Goal: Transaction & Acquisition: Purchase product/service

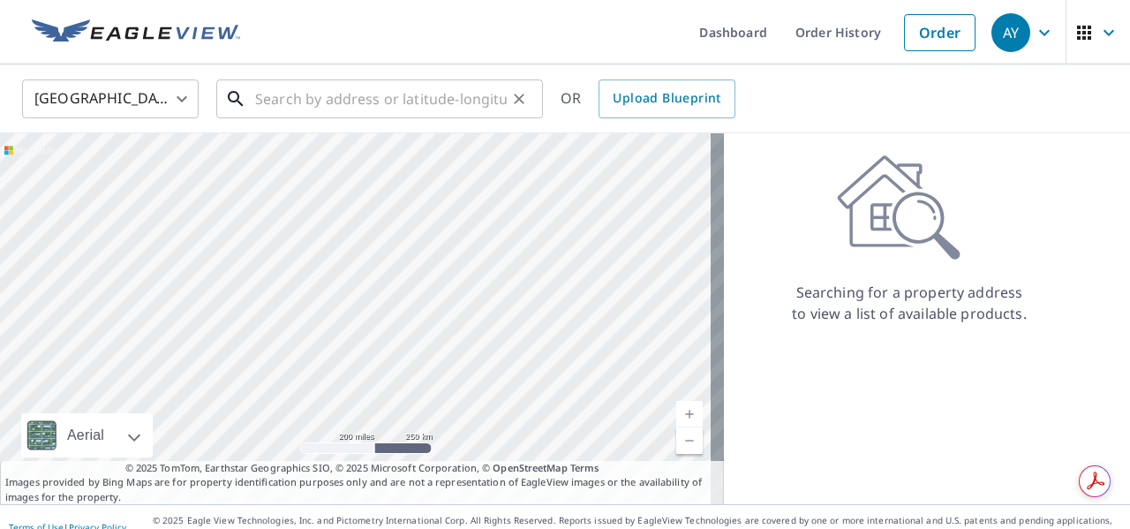
click at [280, 96] on input "text" at bounding box center [381, 98] width 252 height 49
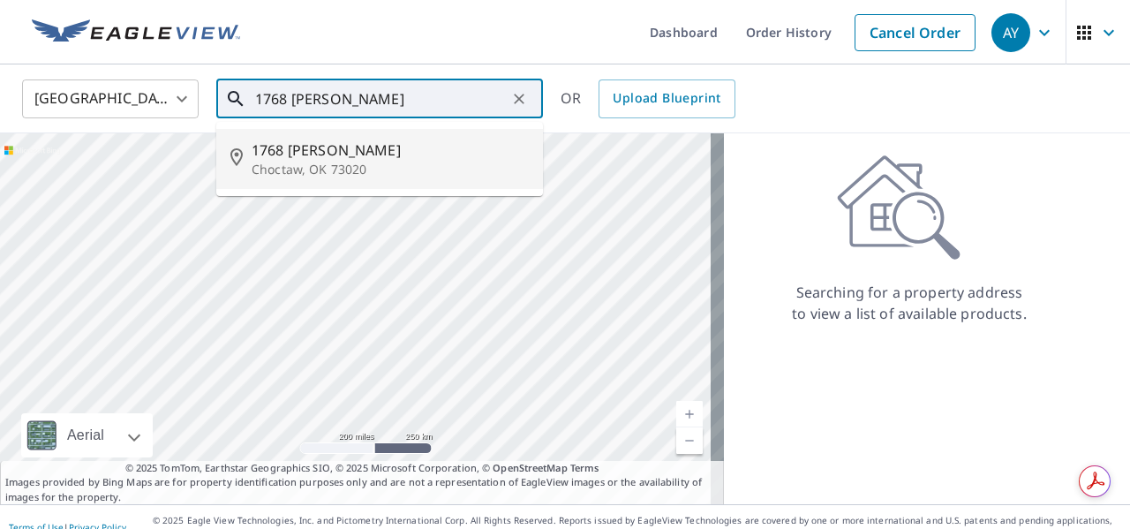
click at [290, 156] on span "1768 Lytal Ln" at bounding box center [390, 150] width 277 height 21
type input "1768 Lytal Ln Choctaw, OK 73020"
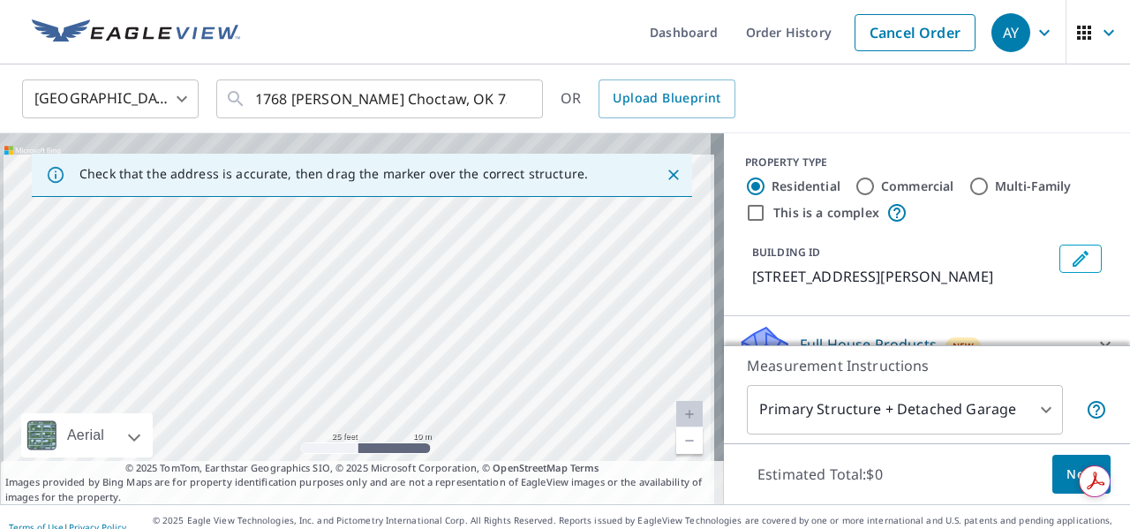
drag, startPoint x: 327, startPoint y: 245, endPoint x: 355, endPoint y: 434, distance: 191.1
click at [355, 434] on div "1768 Lytal Ln Choctaw, OK 73020" at bounding box center [362, 318] width 724 height 371
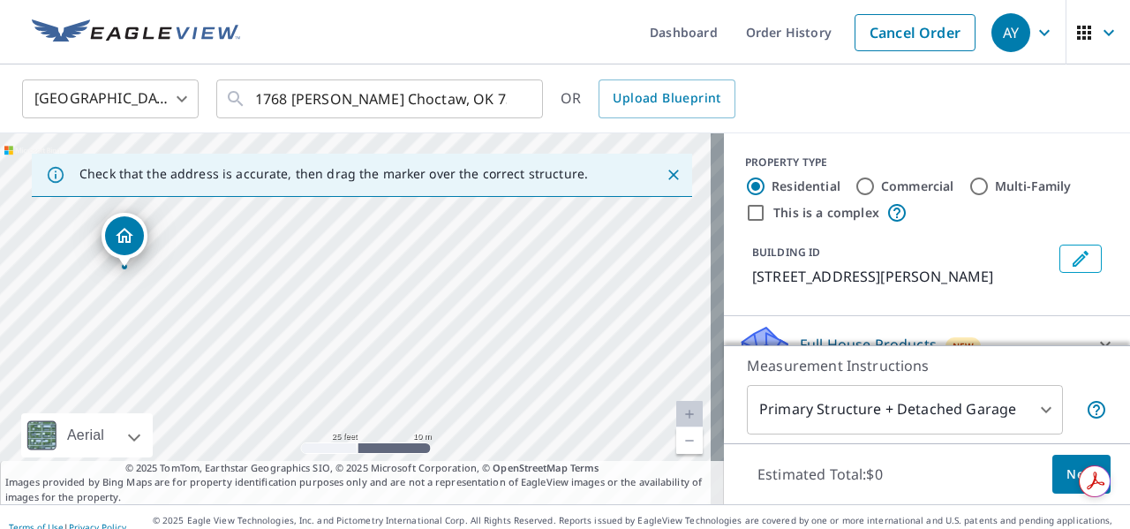
drag, startPoint x: 317, startPoint y: 267, endPoint x: 353, endPoint y: 449, distance: 185.5
click at [353, 449] on div "1768 Lytal Ln Choctaw, OK 73020" at bounding box center [362, 318] width 724 height 371
drag, startPoint x: 206, startPoint y: 316, endPoint x: 396, endPoint y: 313, distance: 189.9
click at [396, 313] on div "1768 Lytal Ln Choctaw, OK 73020" at bounding box center [362, 318] width 724 height 371
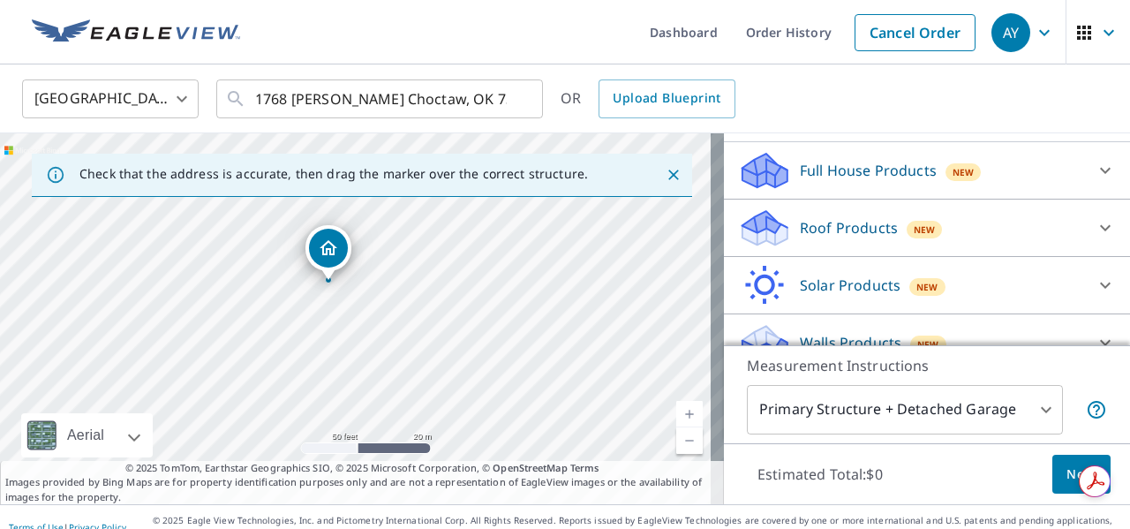
scroll to position [177, 0]
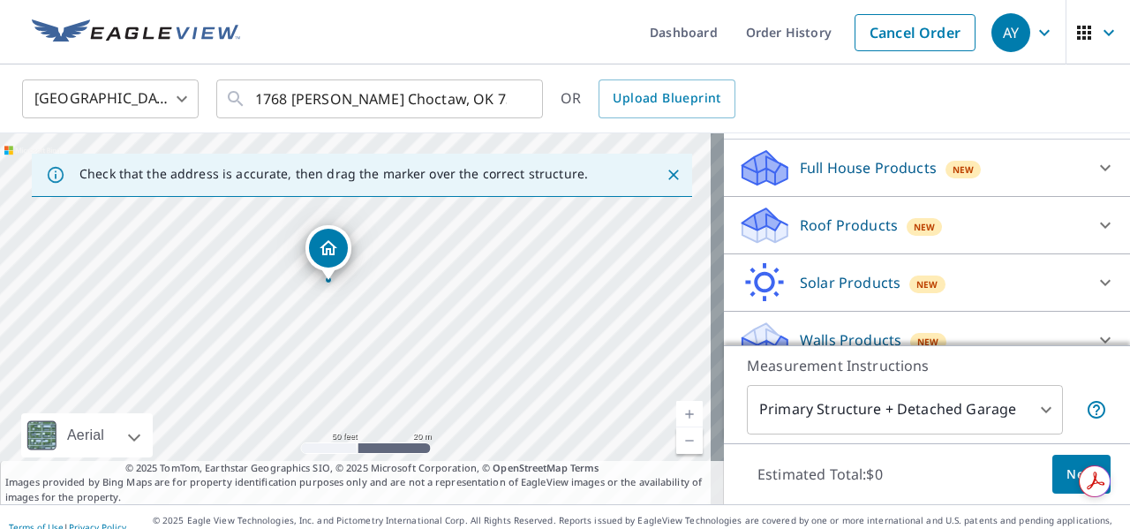
click at [1095, 158] on icon at bounding box center [1105, 167] width 21 height 21
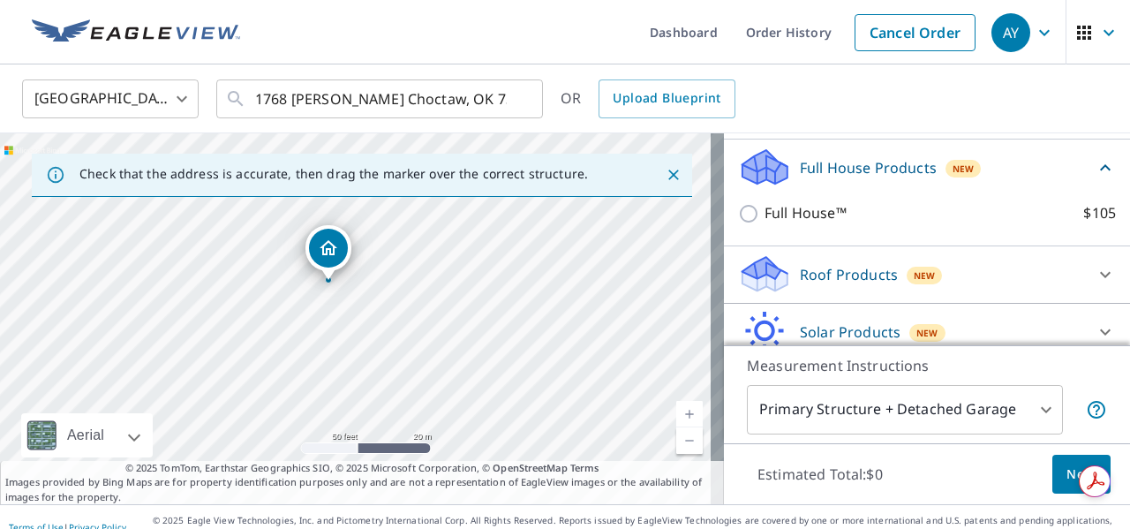
click at [830, 168] on p "Full House Products" at bounding box center [868, 167] width 137 height 21
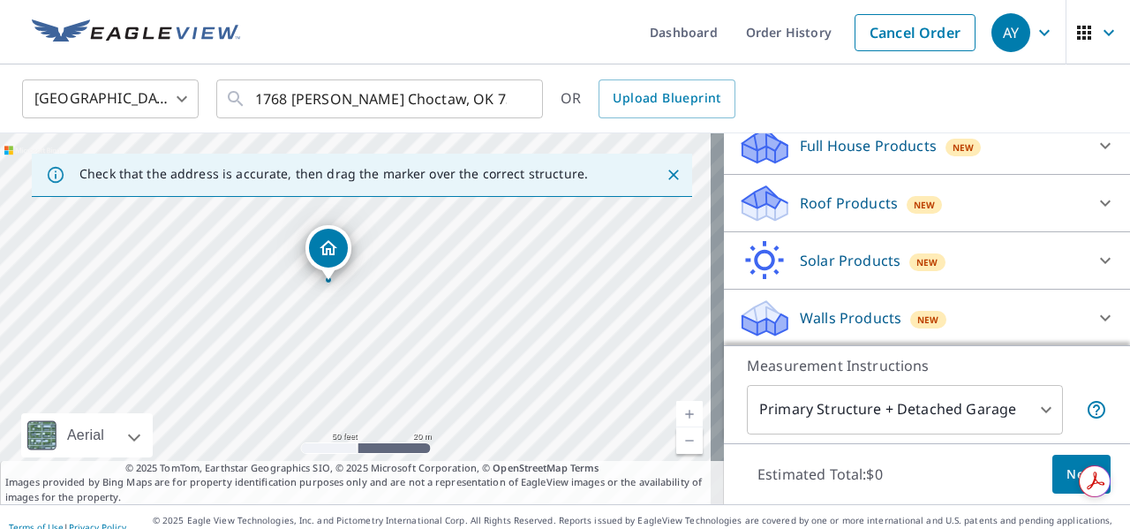
scroll to position [19, 0]
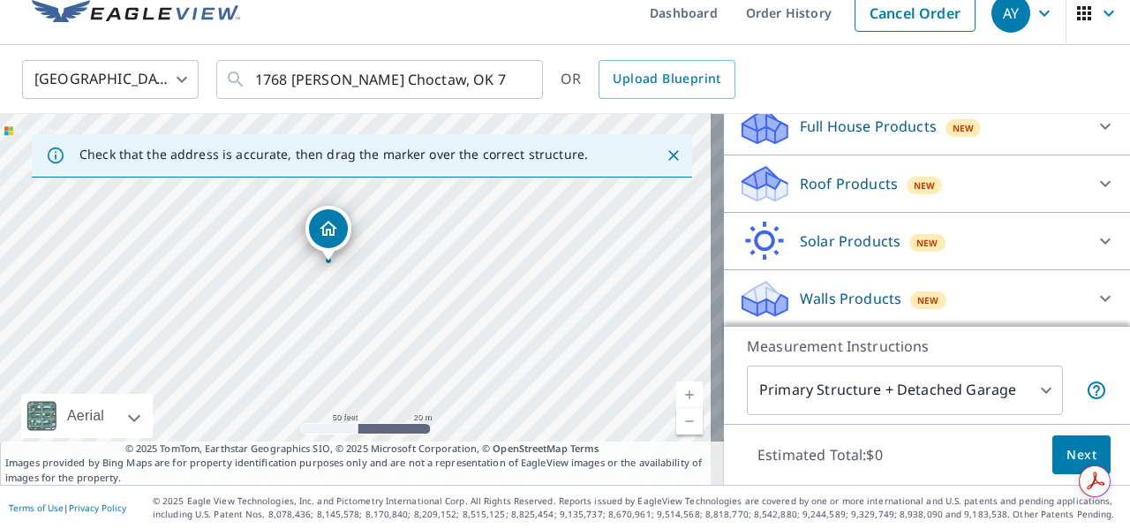
click at [1095, 290] on icon at bounding box center [1105, 298] width 21 height 21
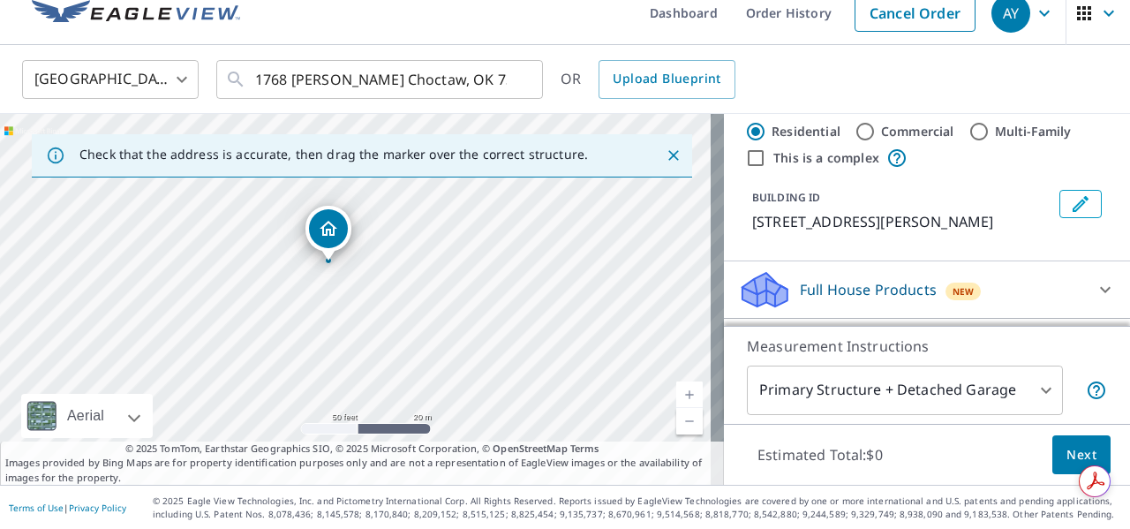
scroll to position [34, 0]
click at [756, 287] on icon at bounding box center [765, 286] width 45 height 22
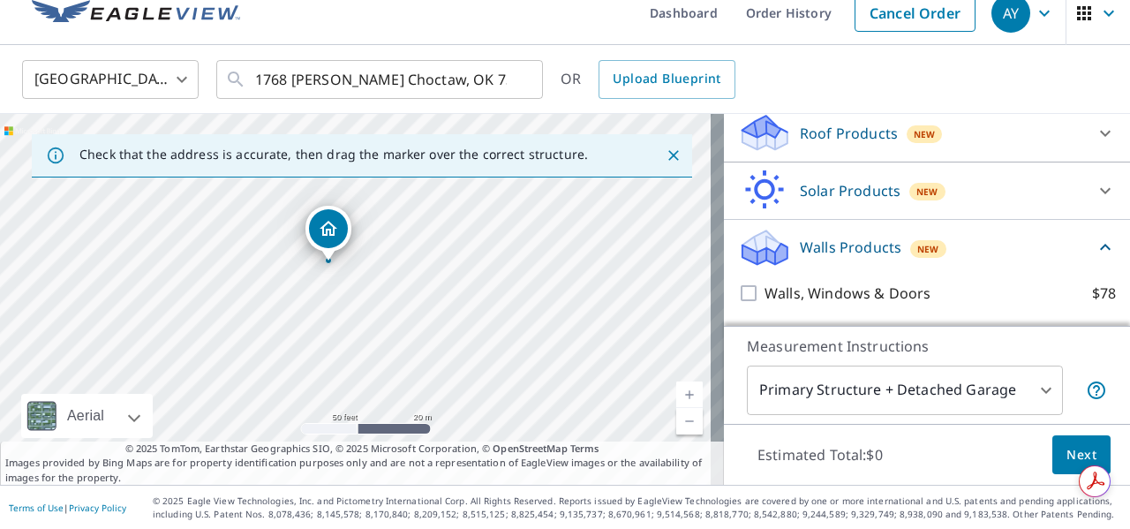
scroll to position [210, 0]
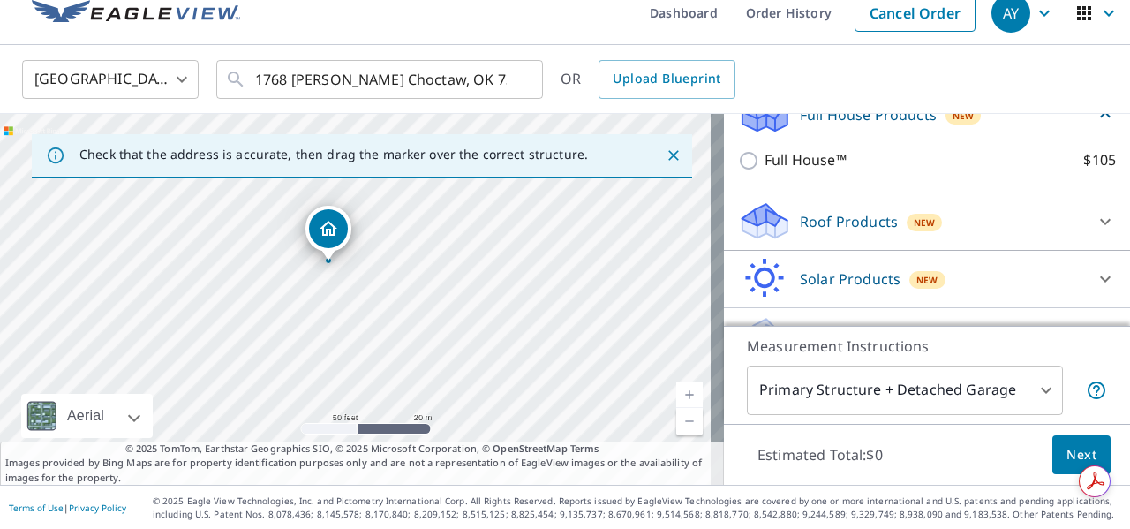
click at [886, 219] on div "Roof Products New" at bounding box center [911, 220] width 346 height 41
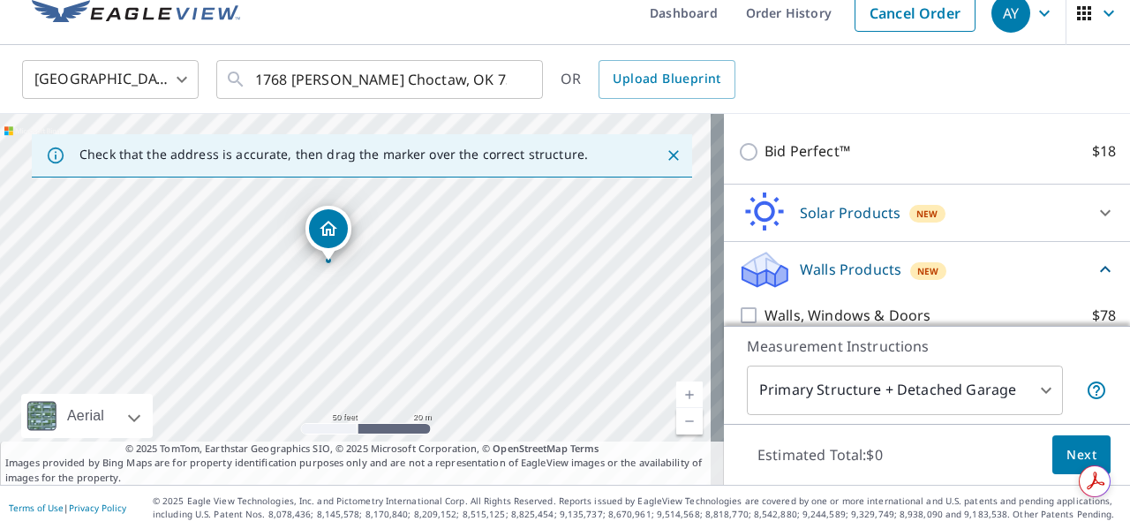
scroll to position [548, 0]
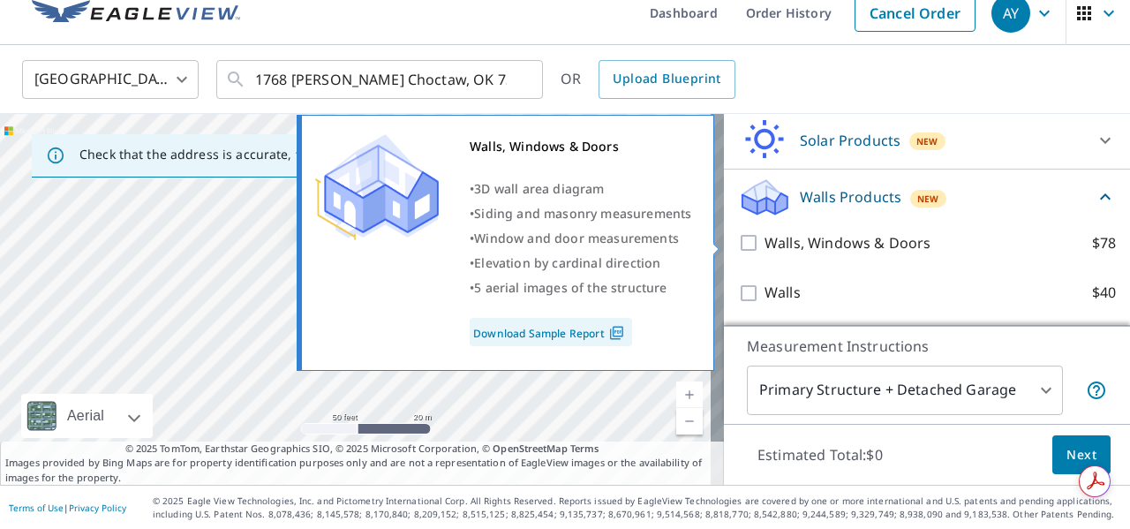
click at [554, 333] on link "Download Sample Report" at bounding box center [551, 332] width 162 height 28
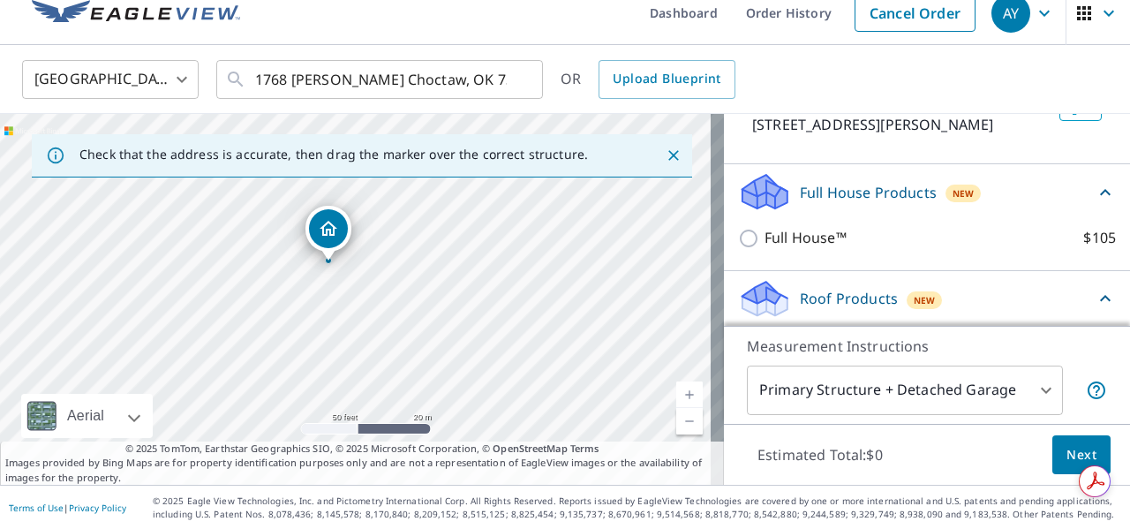
scroll to position [107, 0]
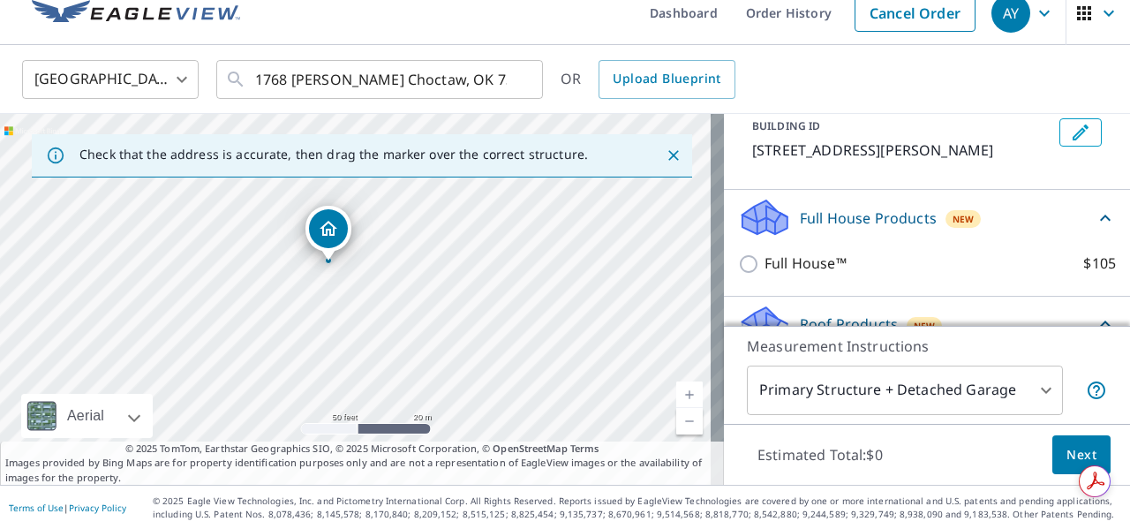
click at [843, 211] on p "Full House Products" at bounding box center [868, 217] width 137 height 21
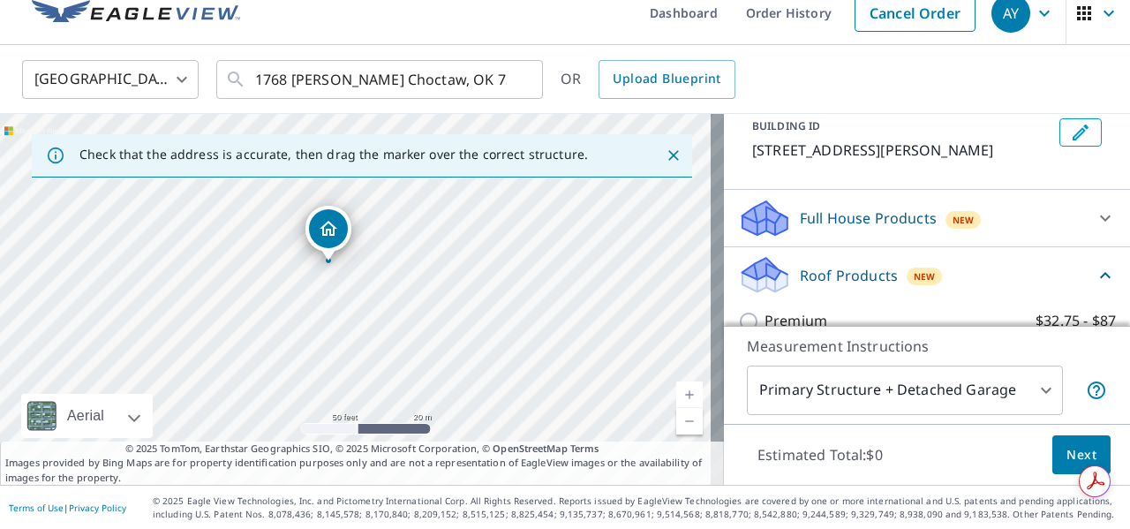
click at [843, 211] on p "Full House Products" at bounding box center [868, 217] width 137 height 21
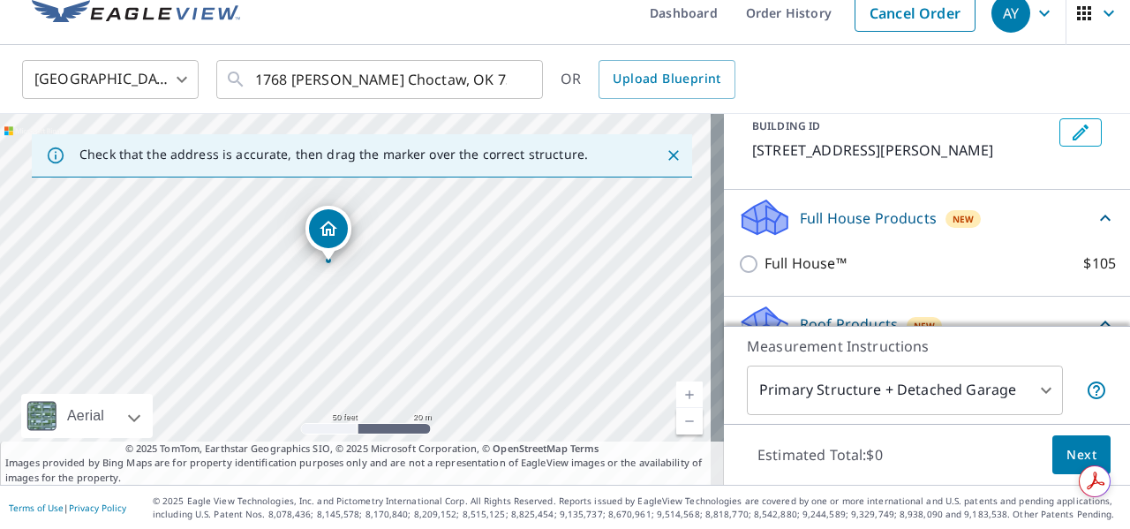
click at [763, 216] on icon at bounding box center [765, 211] width 45 height 22
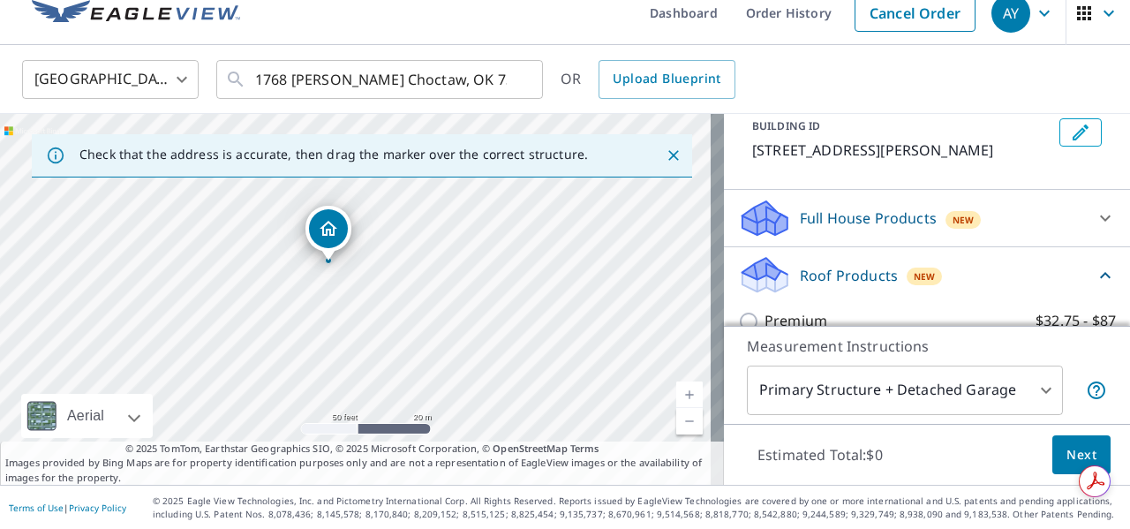
click at [763, 216] on icon at bounding box center [765, 212] width 45 height 22
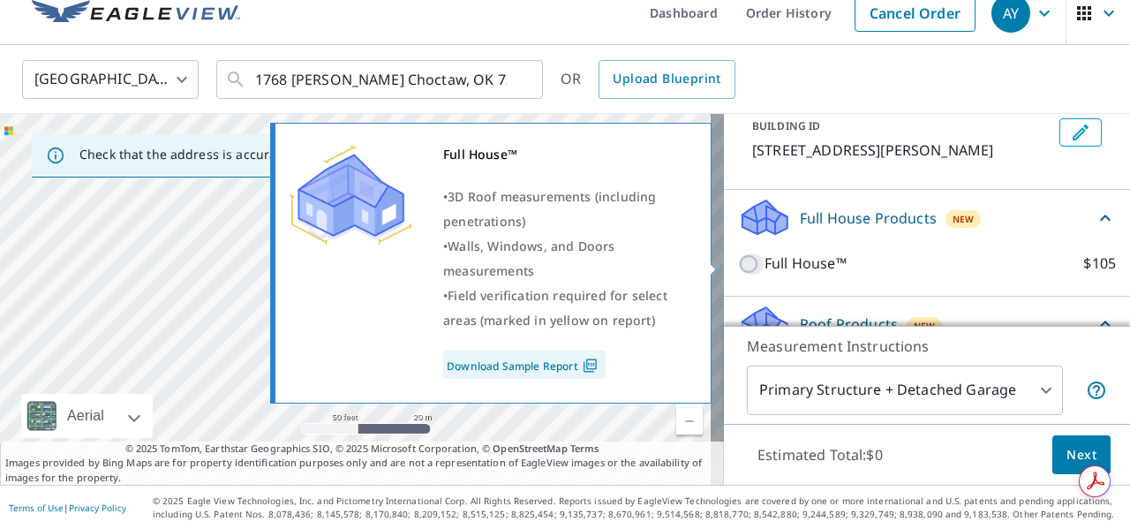
click at [739, 258] on input "Full House™ $105" at bounding box center [751, 263] width 26 height 21
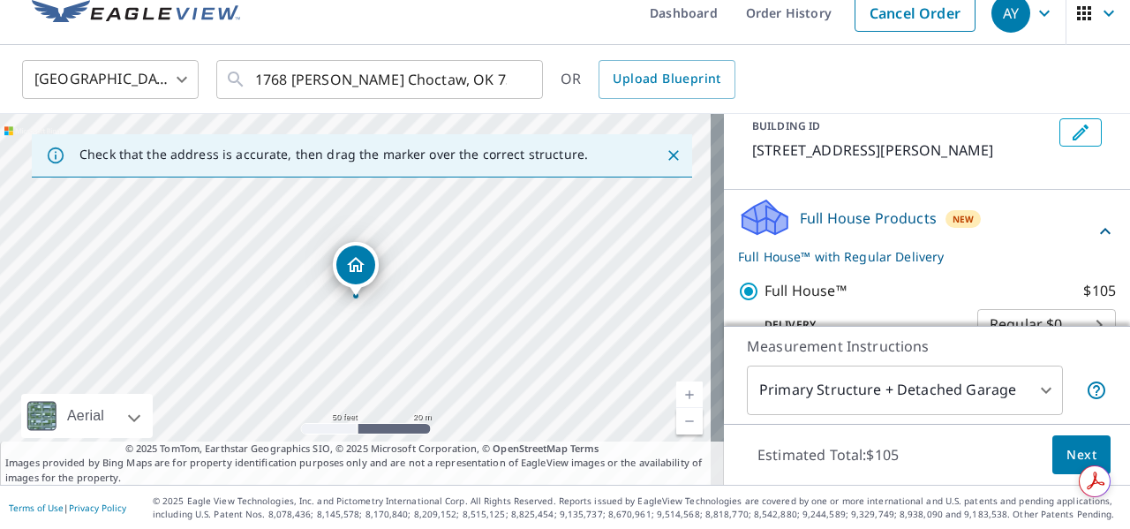
click at [752, 216] on icon at bounding box center [765, 211] width 45 height 22
click at [752, 215] on icon at bounding box center [765, 211] width 45 height 22
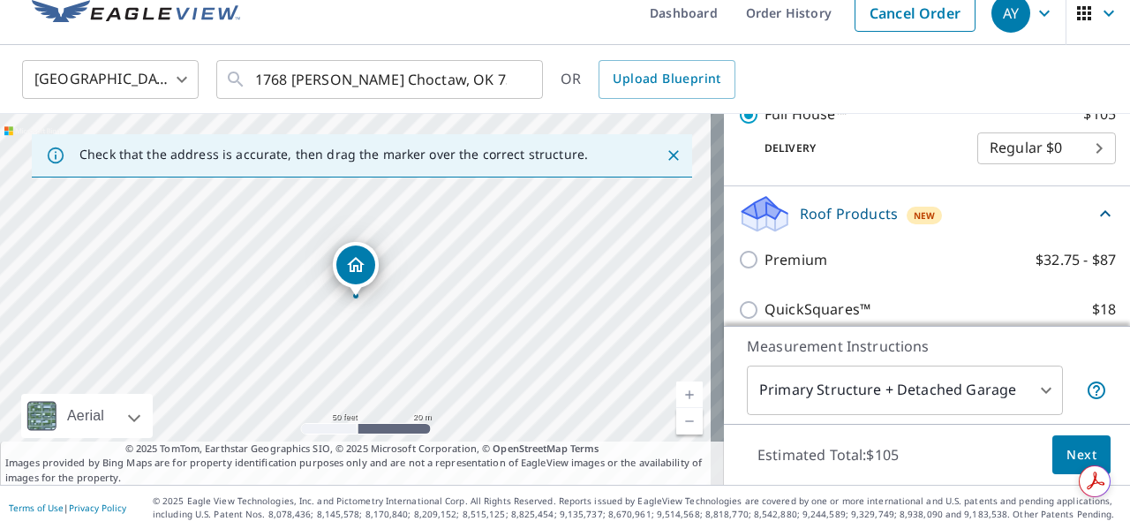
scroll to position [195, 0]
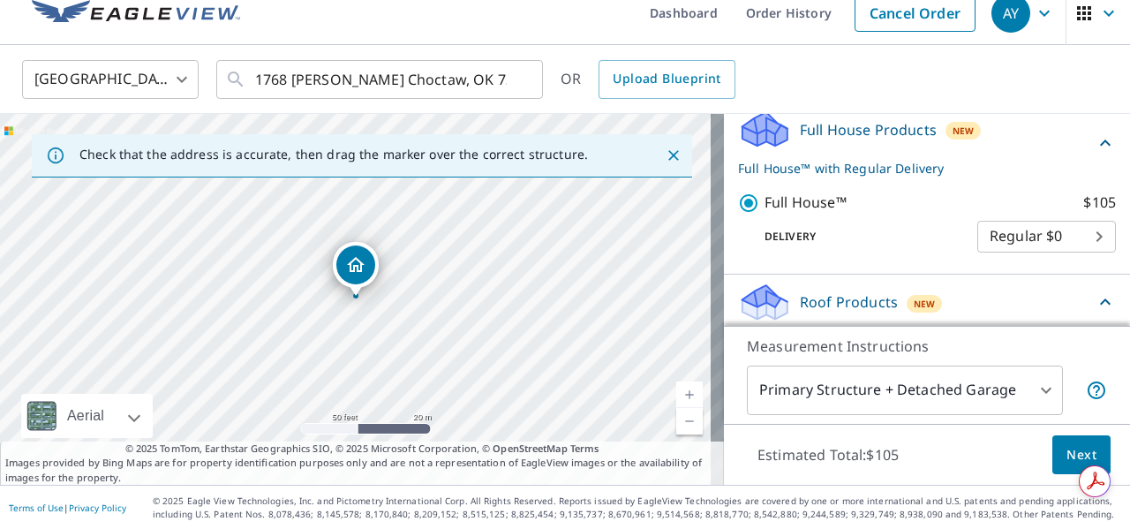
click at [766, 169] on p "Full House™ with Regular Delivery" at bounding box center [916, 168] width 357 height 19
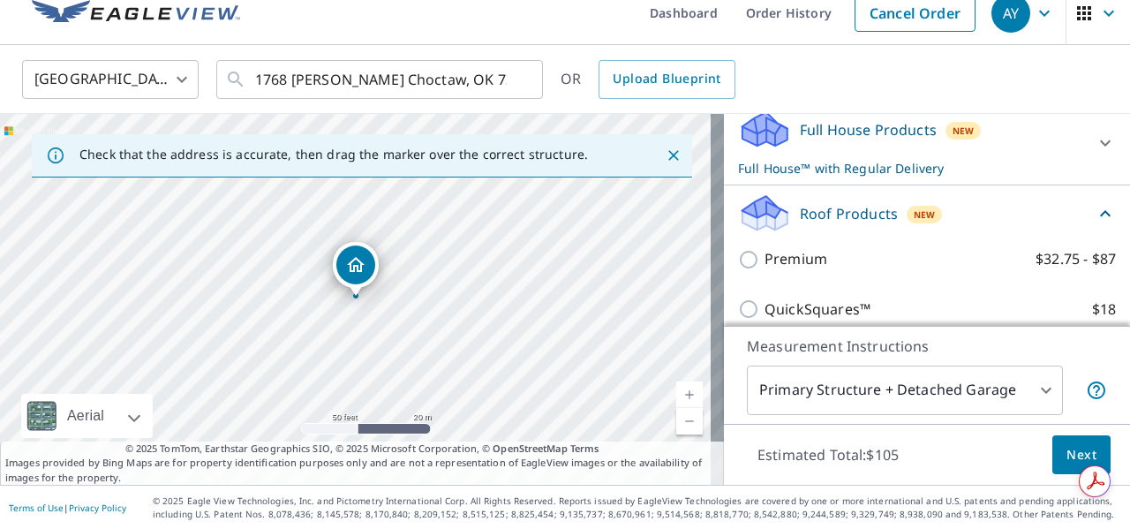
click at [761, 122] on icon at bounding box center [762, 123] width 39 height 22
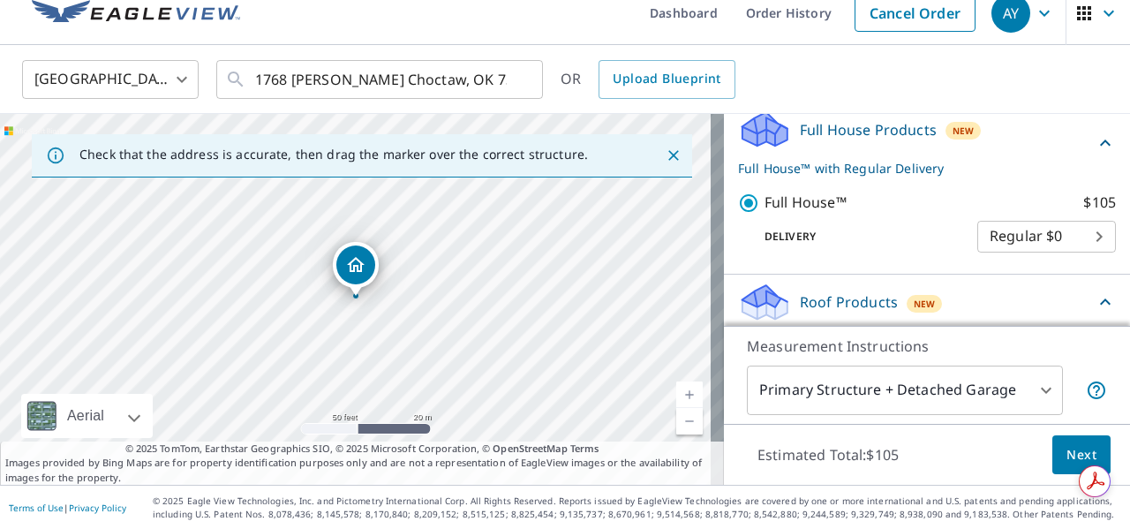
click at [835, 131] on p "Full House Products" at bounding box center [868, 129] width 137 height 21
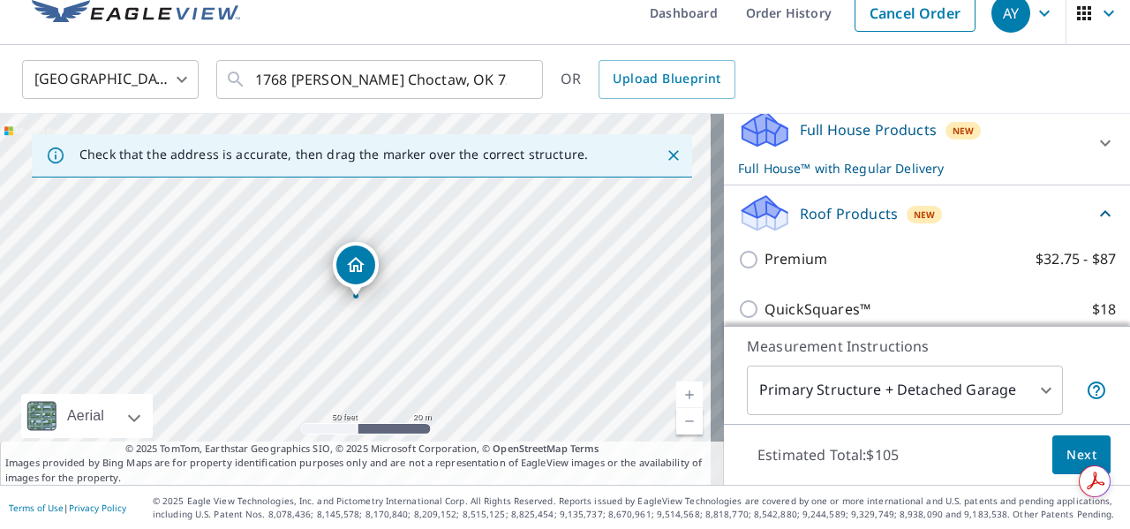
click at [835, 131] on p "Full House Products" at bounding box center [868, 129] width 137 height 21
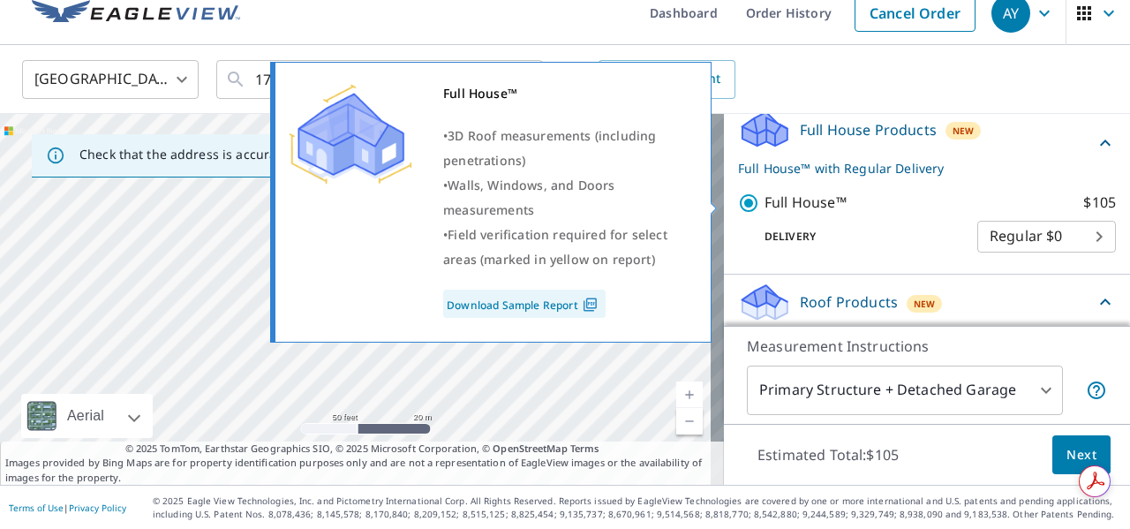
click at [510, 305] on link "Download Sample Report" at bounding box center [524, 304] width 162 height 28
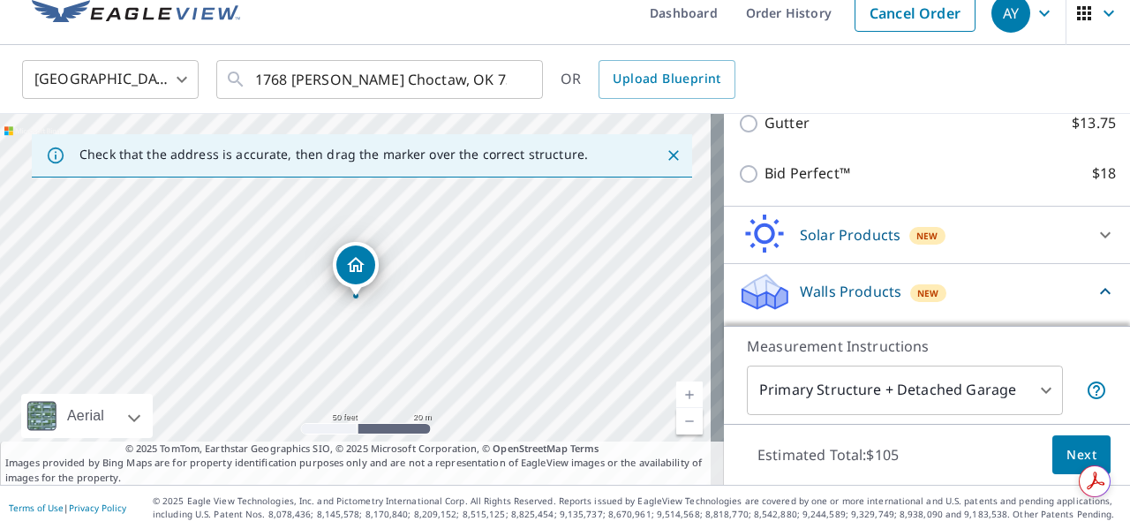
scroll to position [615, 0]
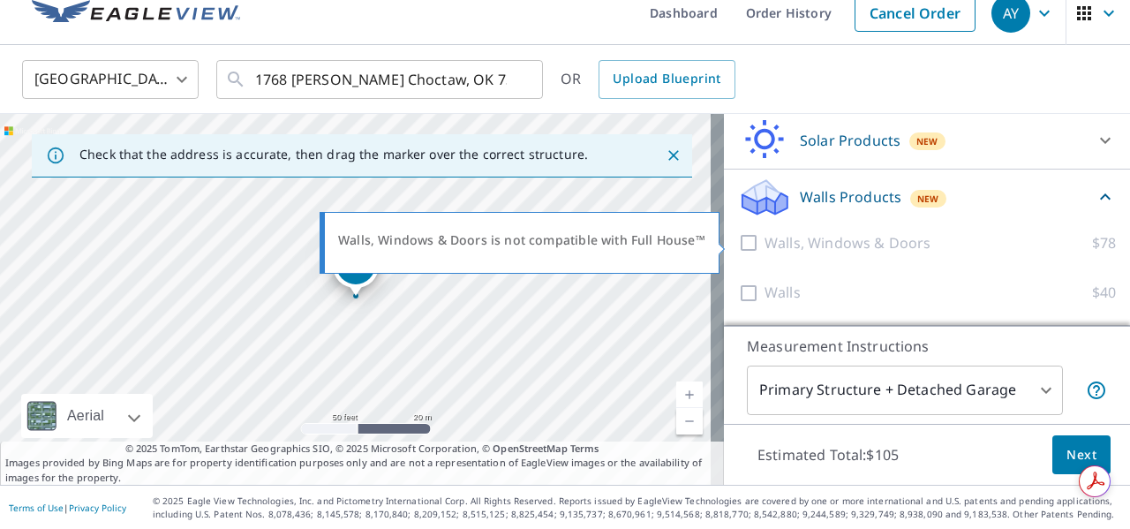
click at [738, 240] on div at bounding box center [751, 243] width 26 height 22
click at [738, 248] on div at bounding box center [751, 243] width 26 height 22
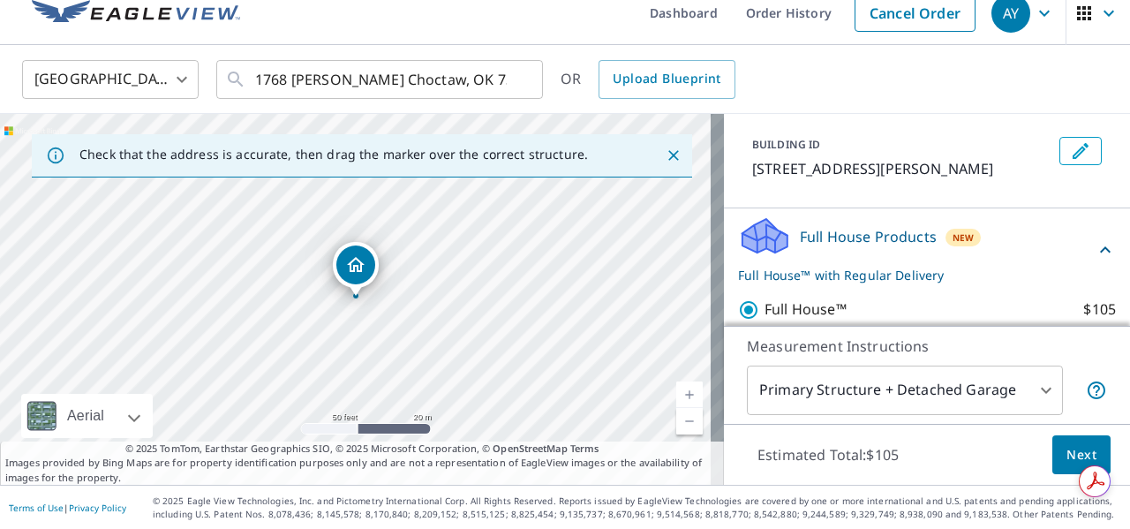
scroll to position [177, 0]
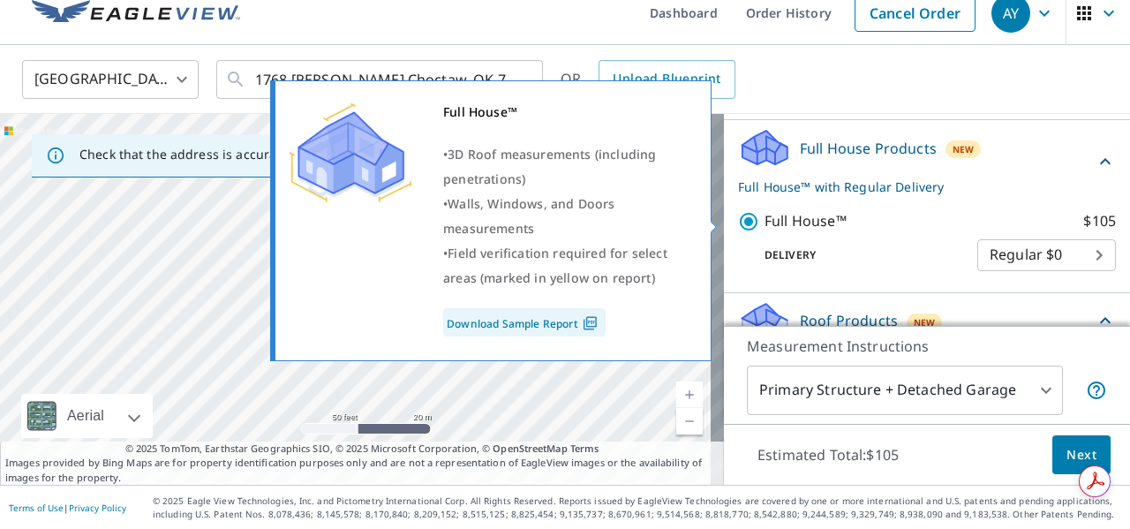
click at [738, 218] on input "Full House™ $105" at bounding box center [751, 221] width 26 height 21
checkbox input "false"
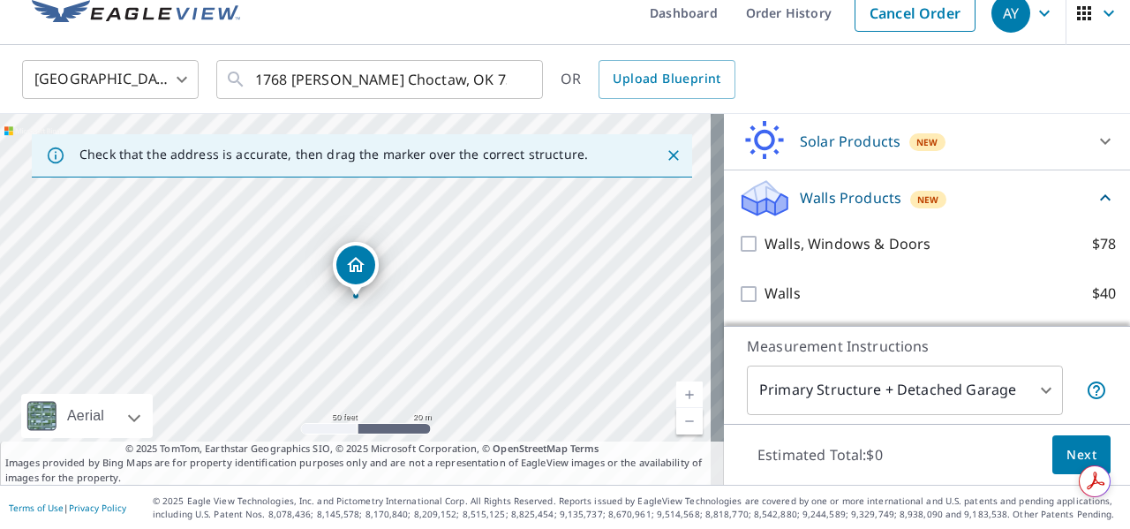
scroll to position [548, 0]
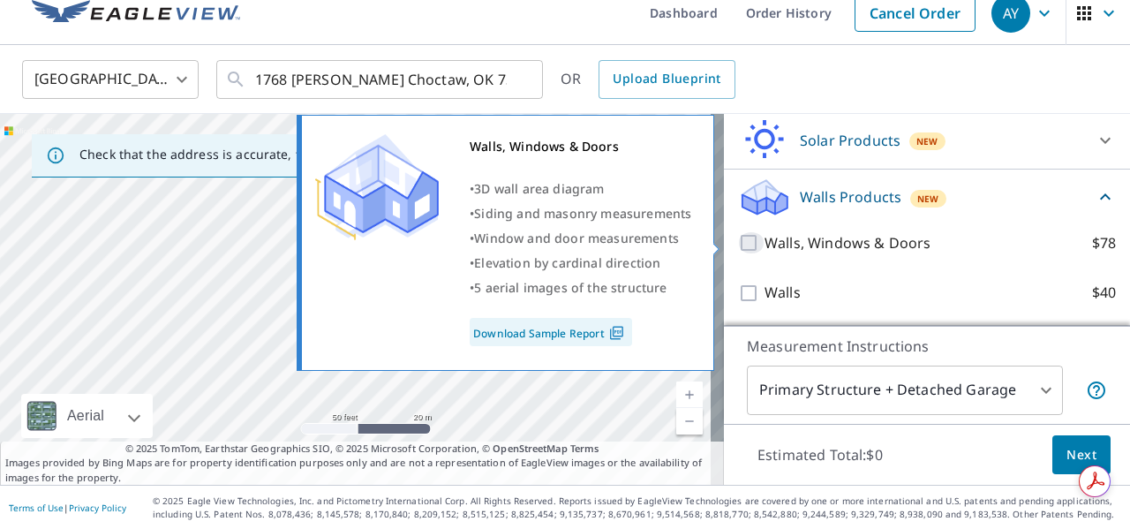
click at [743, 243] on input "Walls, Windows & Doors $78" at bounding box center [751, 242] width 26 height 21
checkbox input "true"
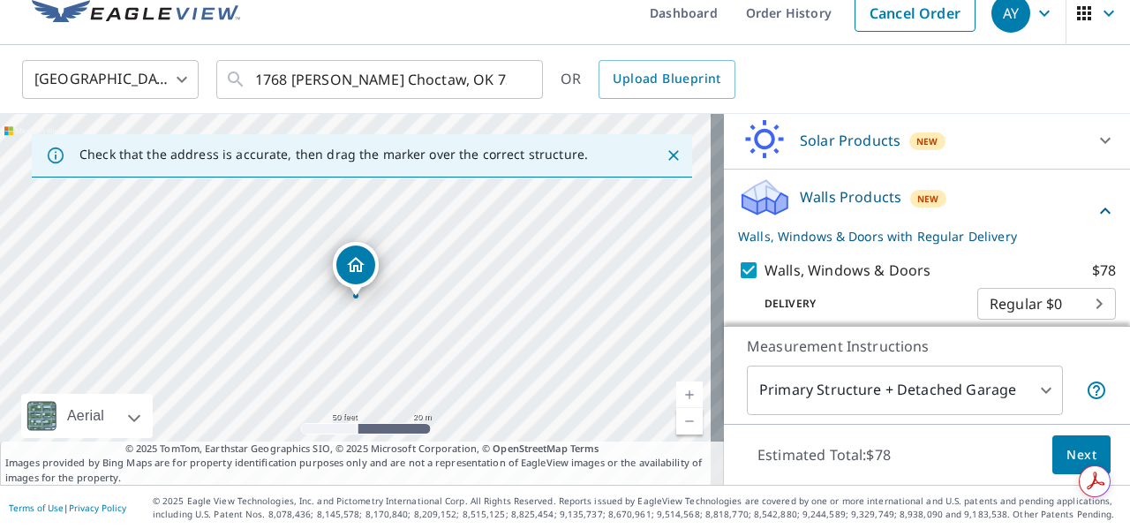
scroll to position [615, 0]
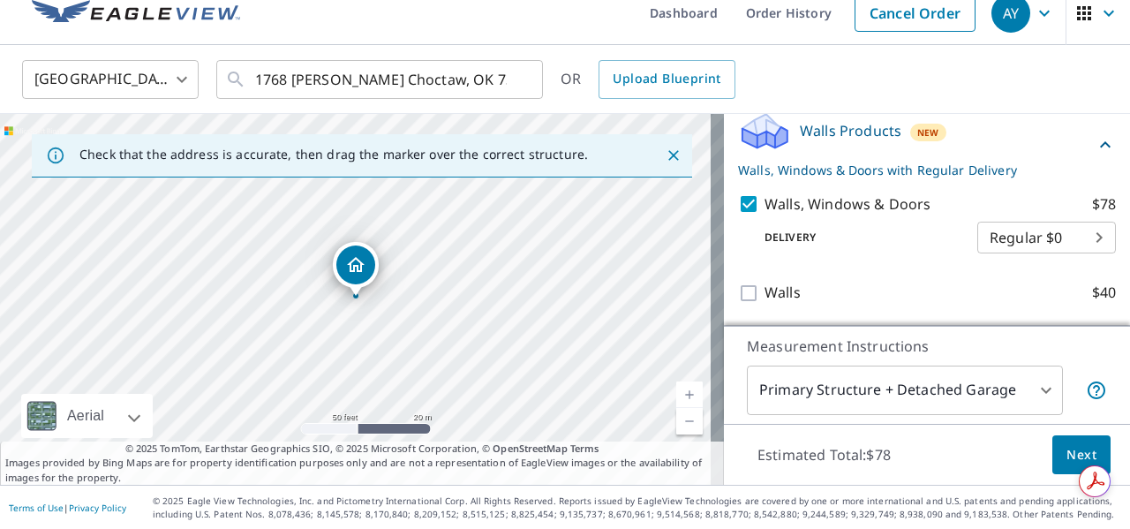
drag, startPoint x: 753, startPoint y: 298, endPoint x: 743, endPoint y: 225, distance: 73.1
click at [743, 225] on div "Delivery Regular $0 8 ​" at bounding box center [927, 234] width 378 height 39
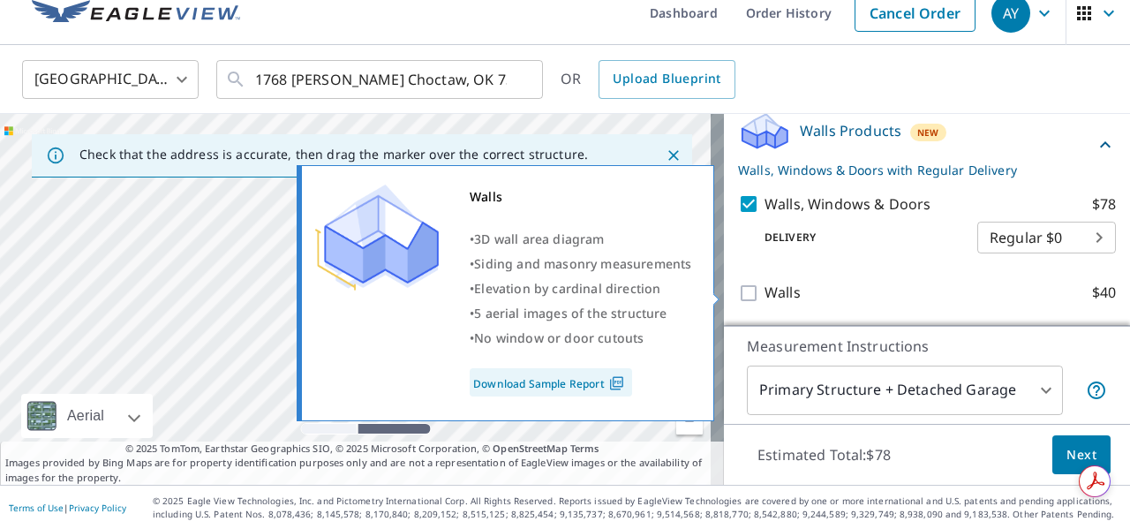
click at [742, 290] on input "Walls $40" at bounding box center [751, 293] width 26 height 21
checkbox input "true"
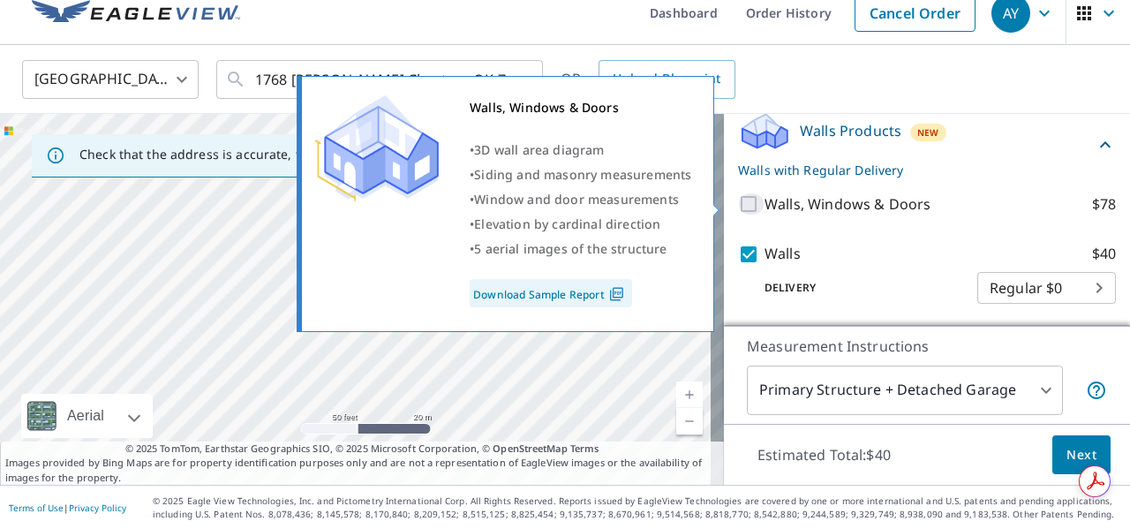
click at [738, 209] on input "Walls, Windows & Doors $78" at bounding box center [751, 203] width 26 height 21
checkbox input "true"
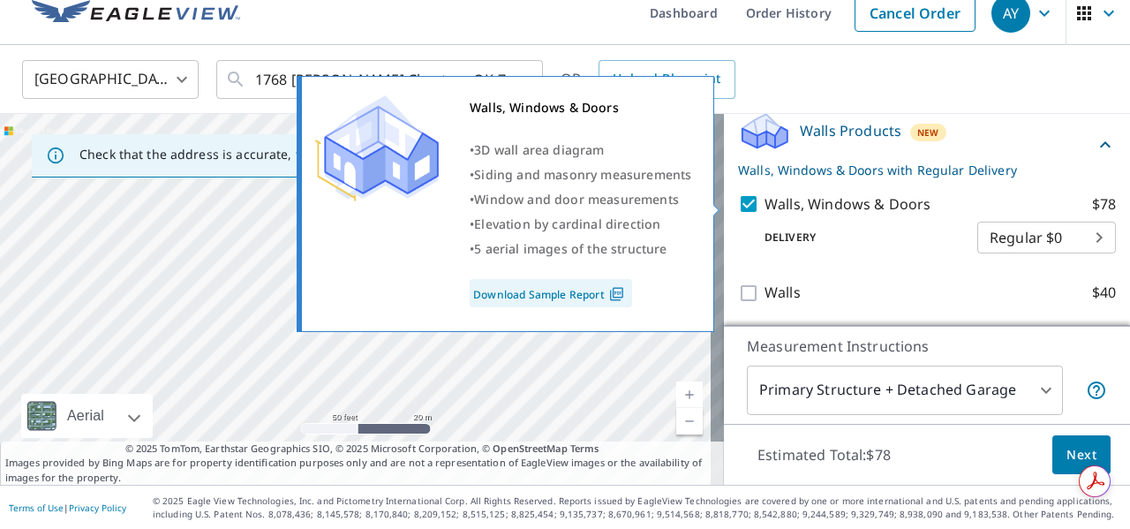
click at [555, 295] on link "Download Sample Report" at bounding box center [551, 293] width 162 height 28
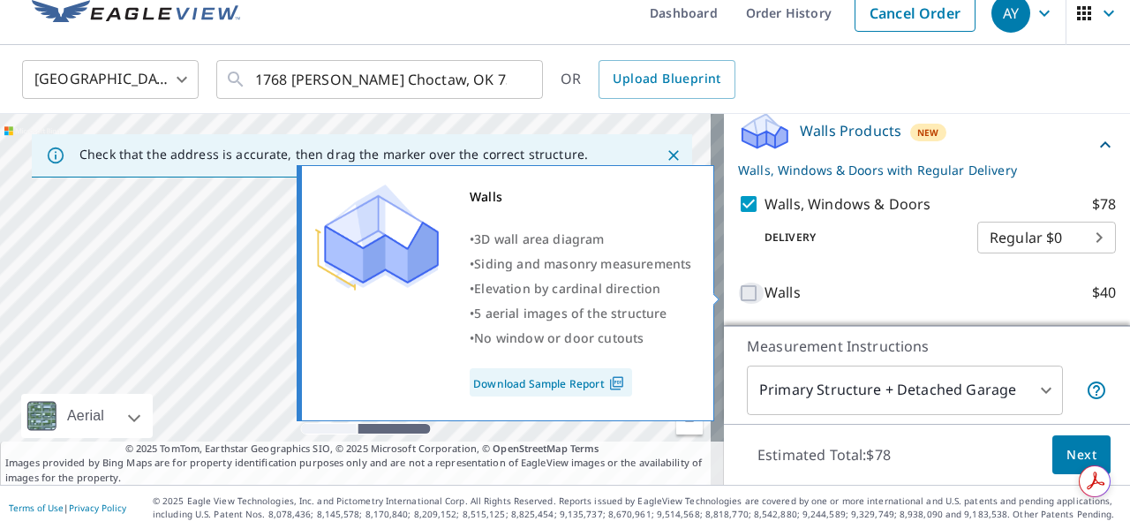
click at [739, 292] on input "Walls $40" at bounding box center [751, 293] width 26 height 21
checkbox input "true"
checkbox input "false"
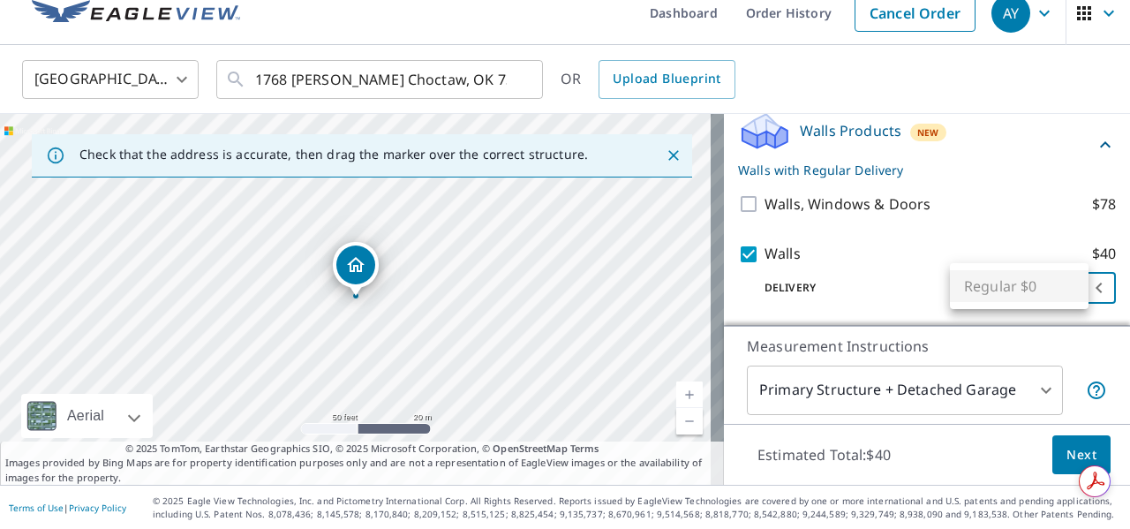
click at [990, 284] on body "AY AY Dashboard Order History Cancel Order AY United States US ​ 1768 Lytal Ln …" at bounding box center [565, 264] width 1130 height 529
click at [990, 284] on ul "Regular $0" at bounding box center [1019, 286] width 139 height 46
click at [967, 384] on div at bounding box center [565, 264] width 1130 height 529
click at [967, 384] on body "AY AY Dashboard Order History Cancel Order AY United States US ​ 1768 Lytal Ln …" at bounding box center [565, 264] width 1130 height 529
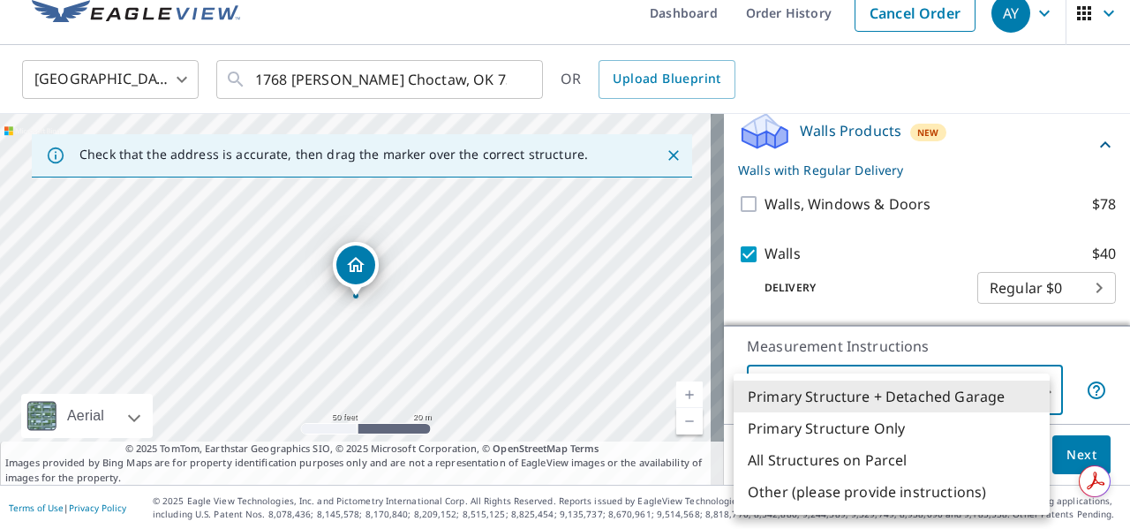
click at [870, 424] on li "Primary Structure Only" at bounding box center [892, 428] width 316 height 32
type input "2"
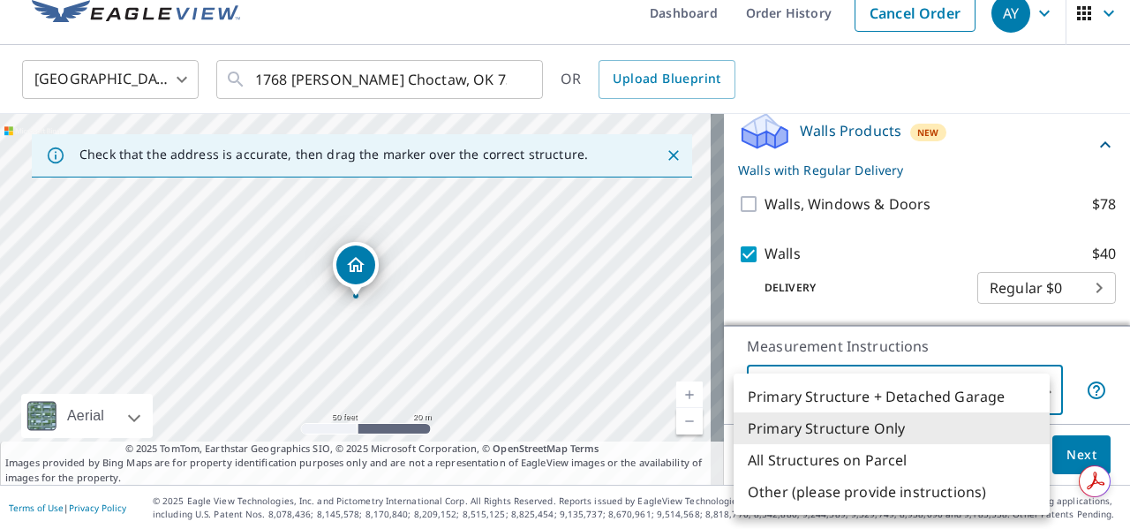
click at [909, 376] on body "AY AY Dashboard Order History Cancel Order AY United States US ​ 1768 Lytal Ln …" at bounding box center [565, 264] width 1130 height 529
click at [883, 426] on li "Primary Structure Only" at bounding box center [892, 428] width 316 height 32
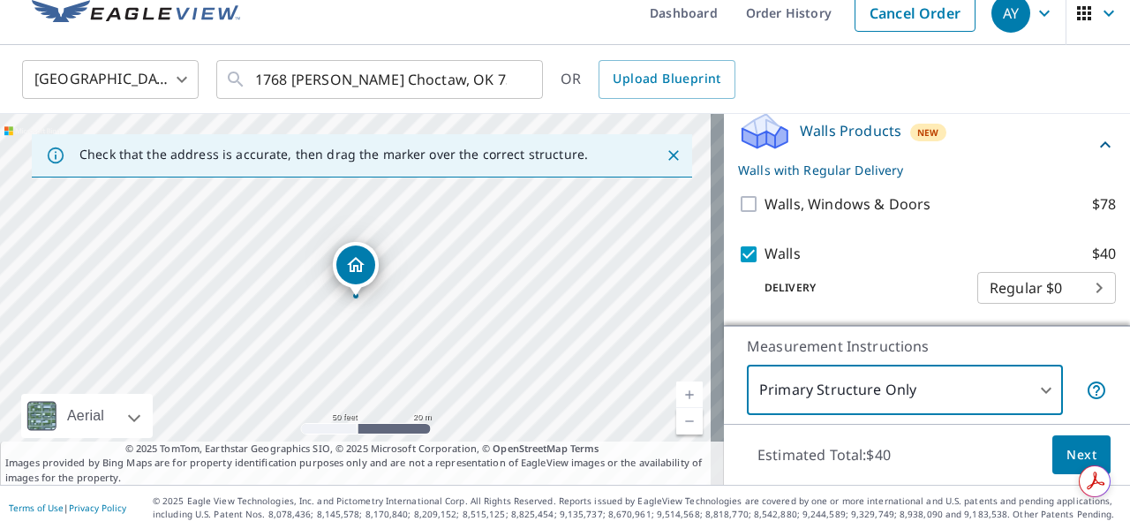
click at [1067, 456] on span "Next" at bounding box center [1082, 455] width 30 height 22
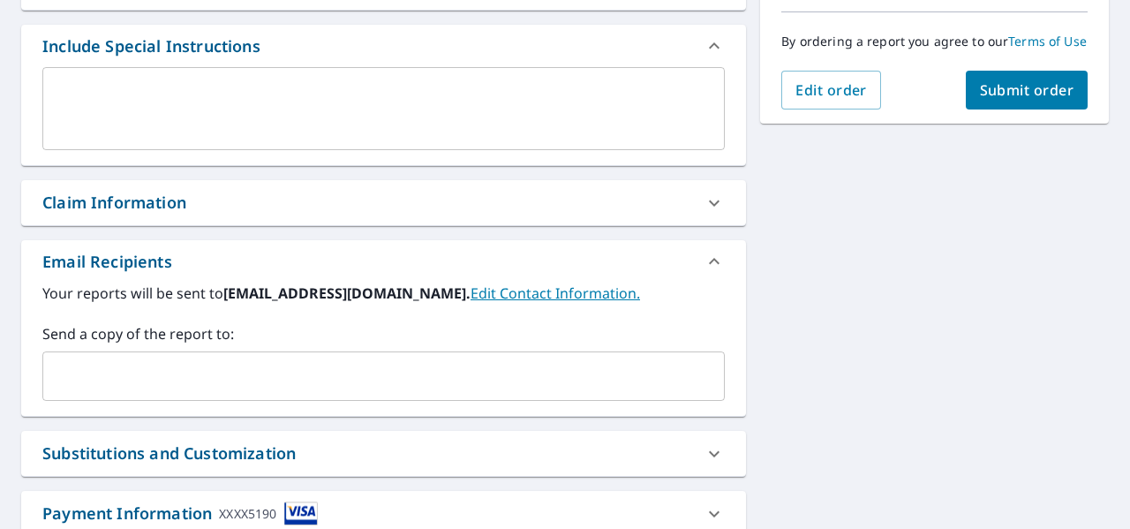
scroll to position [600, 0]
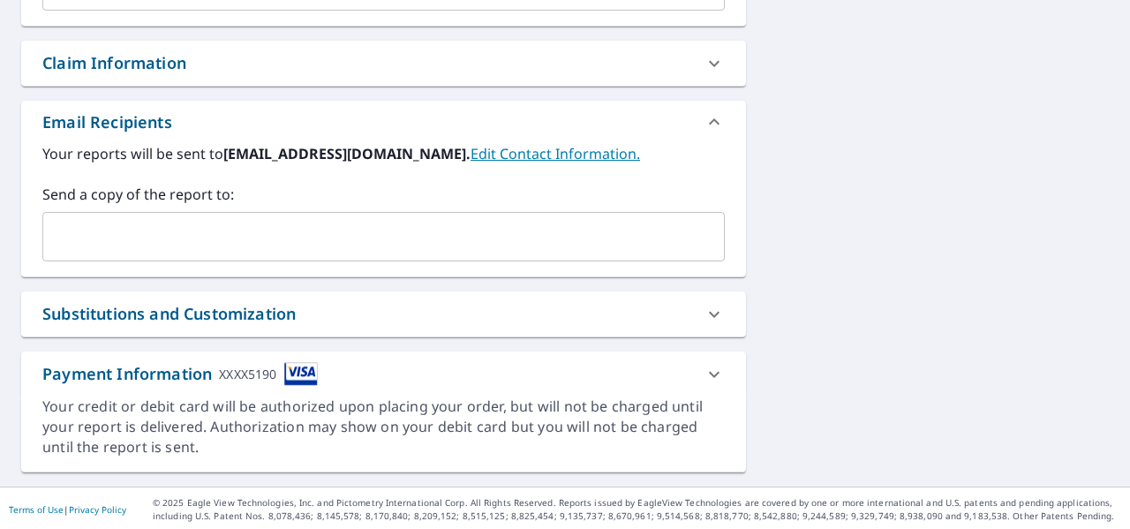
click at [304, 302] on div "Substitutions and Customization" at bounding box center [367, 314] width 651 height 24
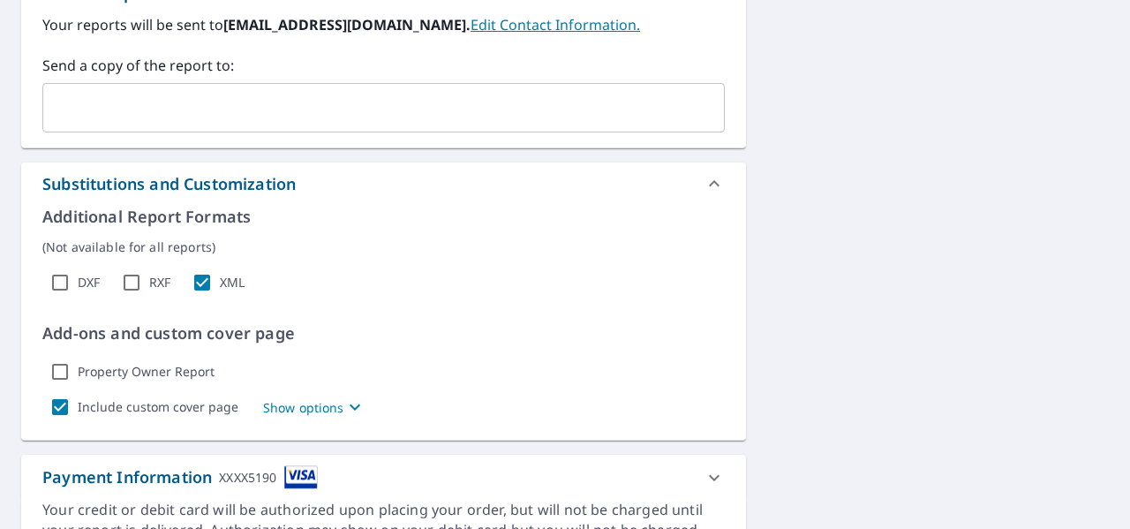
scroll to position [777, 0]
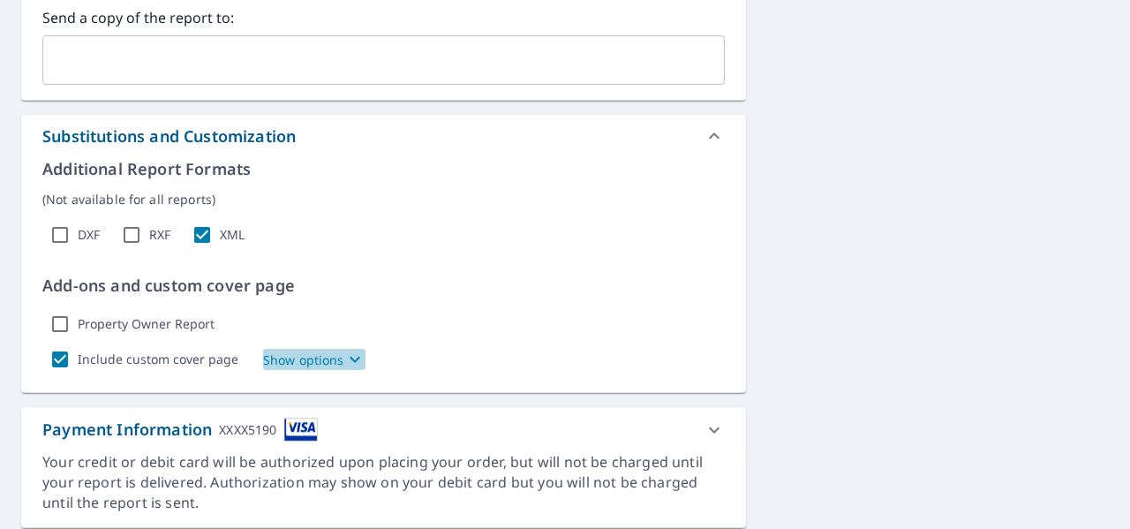
click at [323, 362] on p "Show options" at bounding box center [303, 360] width 81 height 19
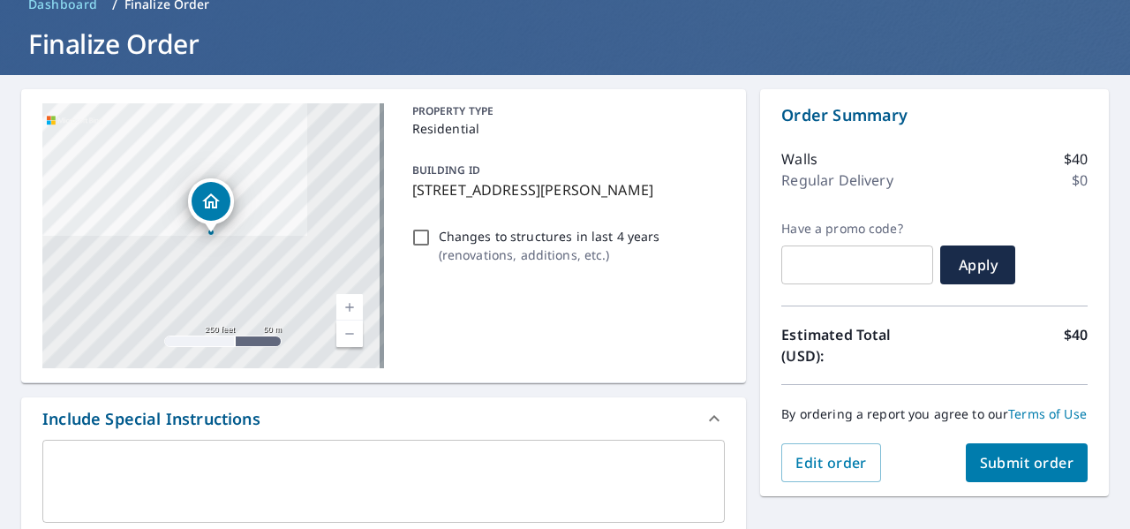
scroll to position [0, 0]
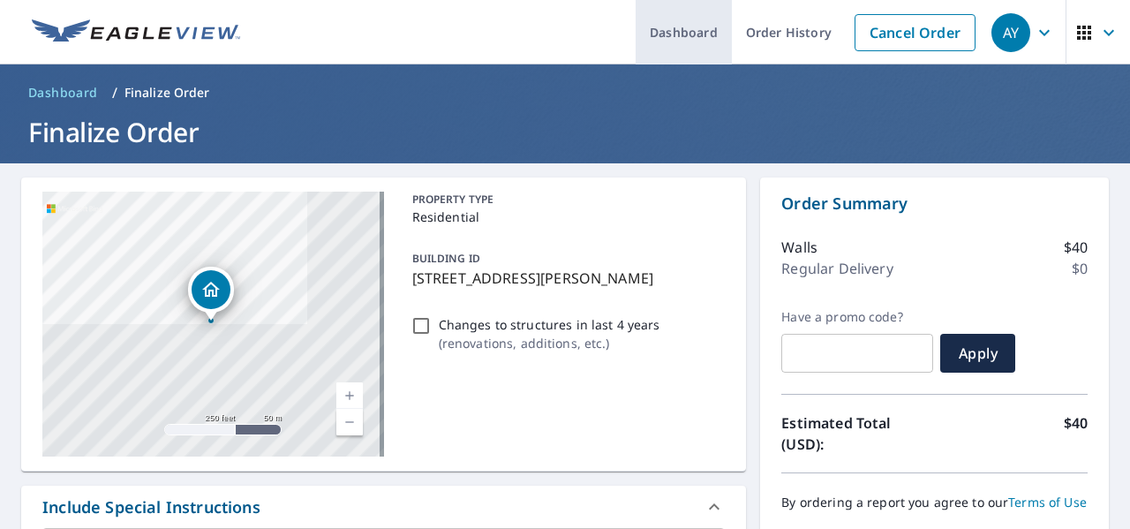
click at [683, 36] on link "Dashboard" at bounding box center [684, 32] width 96 height 64
checkbox input "true"
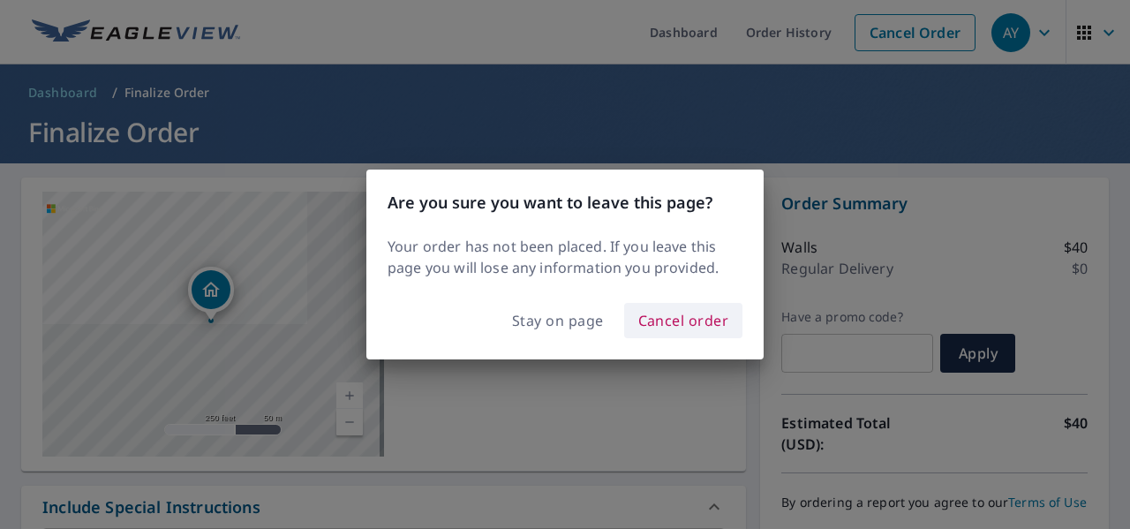
click at [665, 315] on span "Cancel order" at bounding box center [683, 320] width 91 height 25
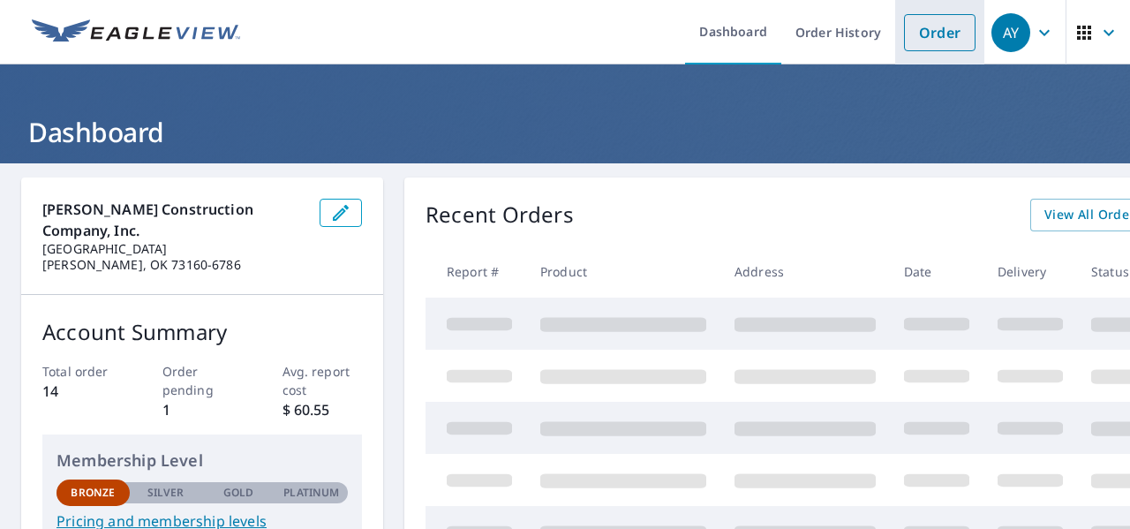
click at [915, 27] on link "Order" at bounding box center [940, 32] width 72 height 37
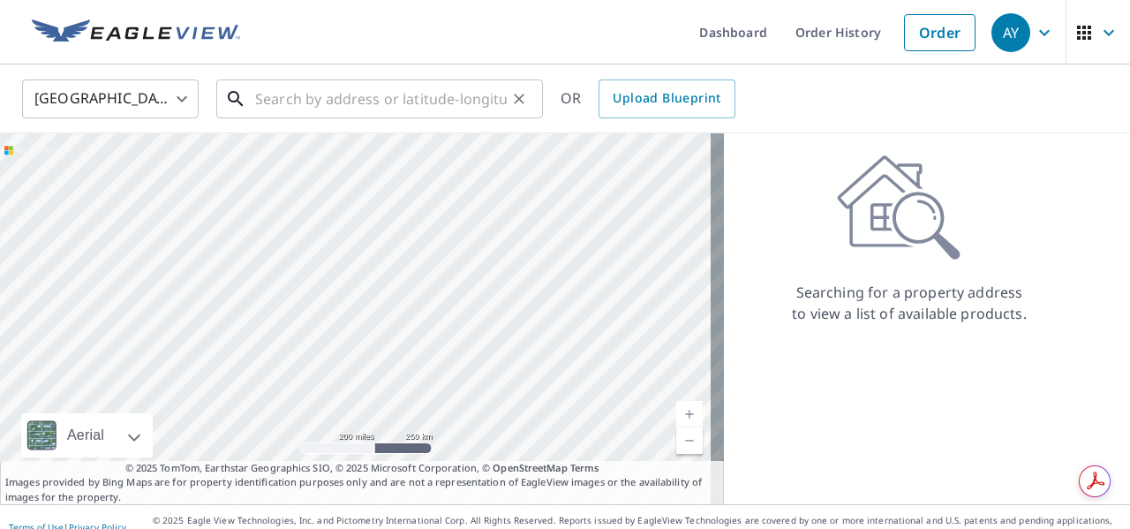
click at [315, 103] on input "text" at bounding box center [381, 98] width 252 height 49
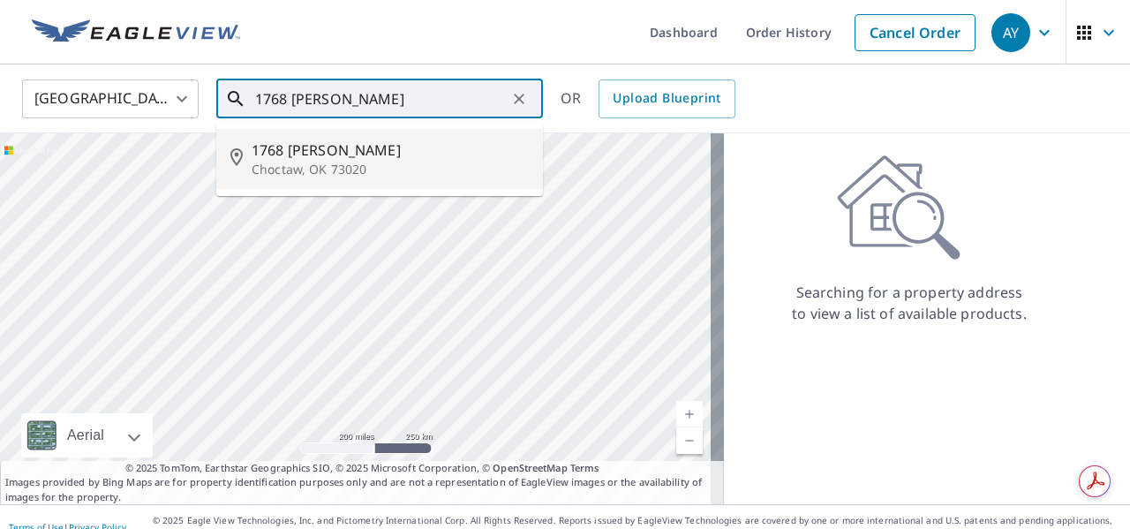
click at [321, 156] on span "1768 Lytal Ln" at bounding box center [390, 150] width 277 height 21
type input "1768 Lytal Ln Choctaw, OK 73020"
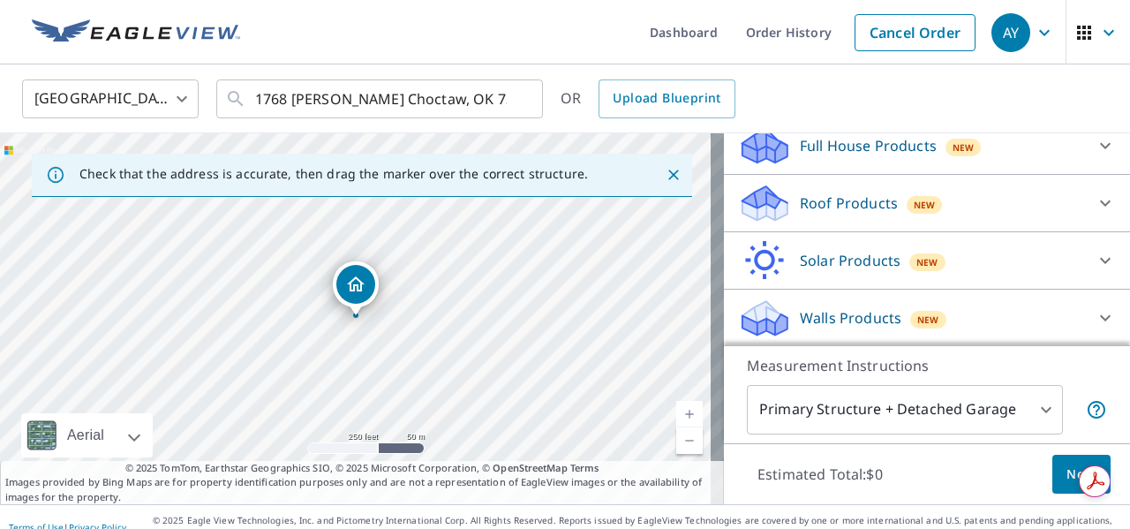
scroll to position [19, 0]
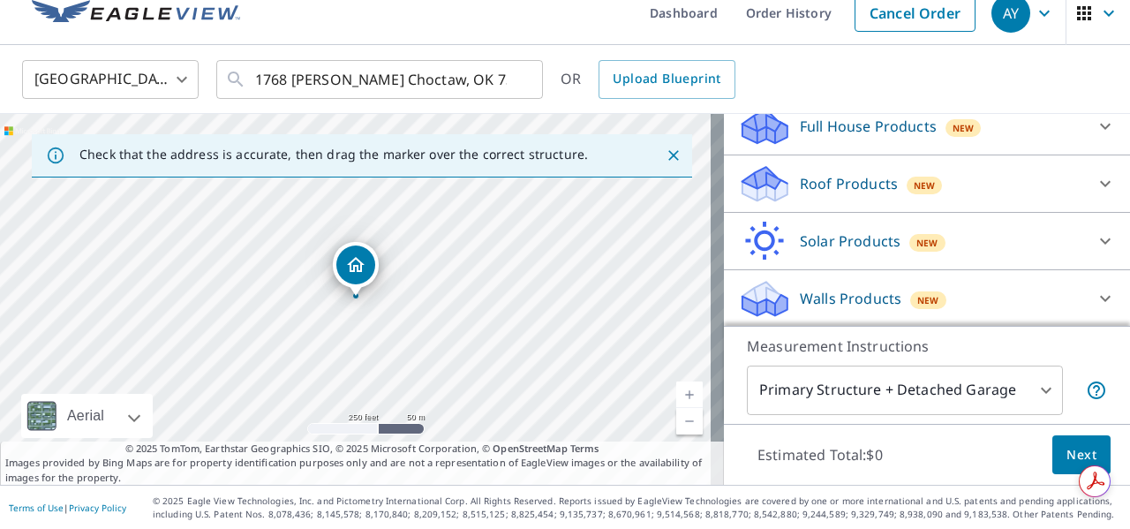
click at [1095, 289] on icon at bounding box center [1105, 298] width 21 height 21
click at [936, 386] on body "AY AY Dashboard Order History Cancel Order AY United States US ​ 1768 Lytal Ln …" at bounding box center [565, 264] width 1130 height 529
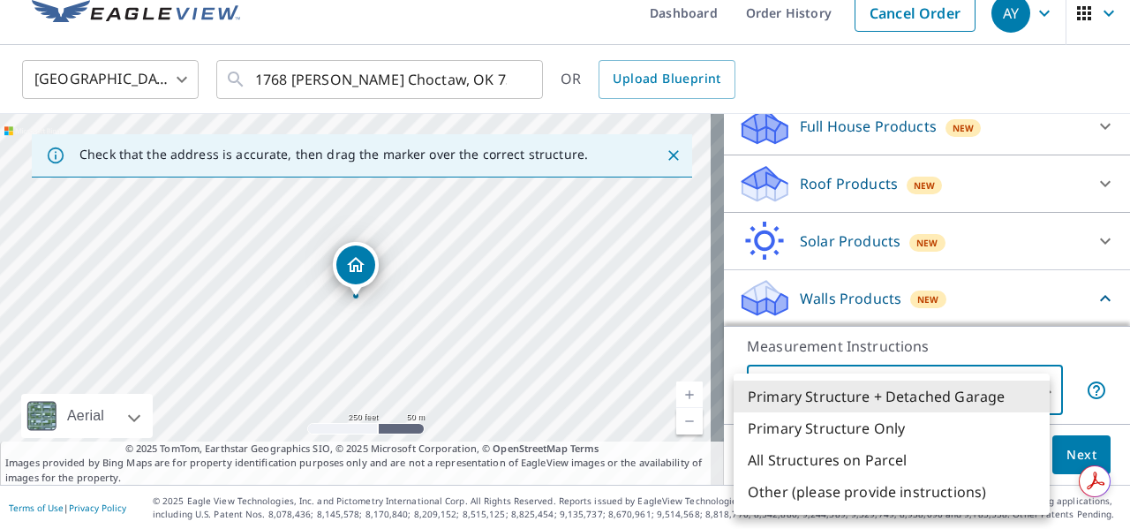
click at [886, 422] on li "Primary Structure Only" at bounding box center [892, 428] width 316 height 32
type input "2"
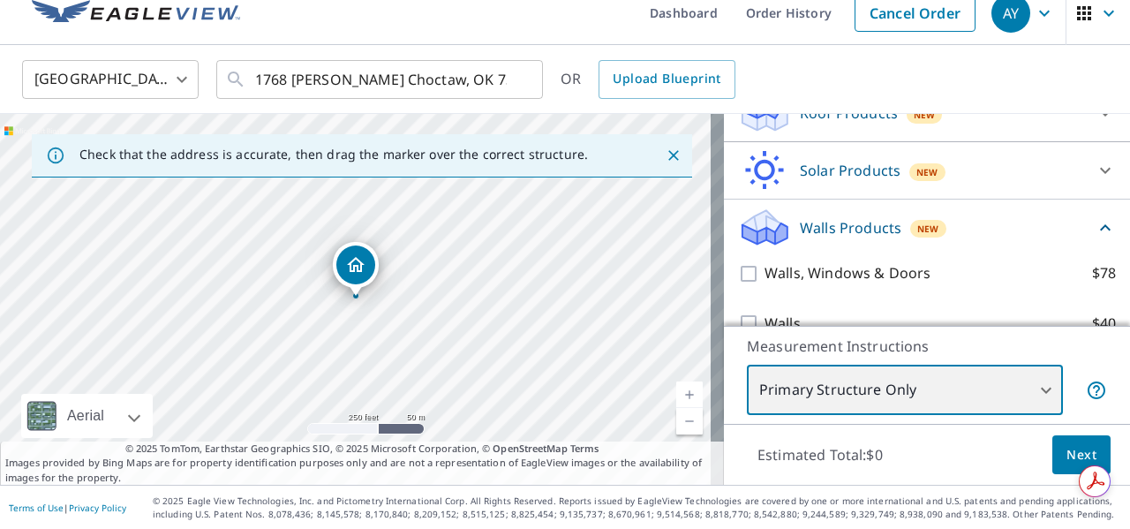
scroll to position [298, 0]
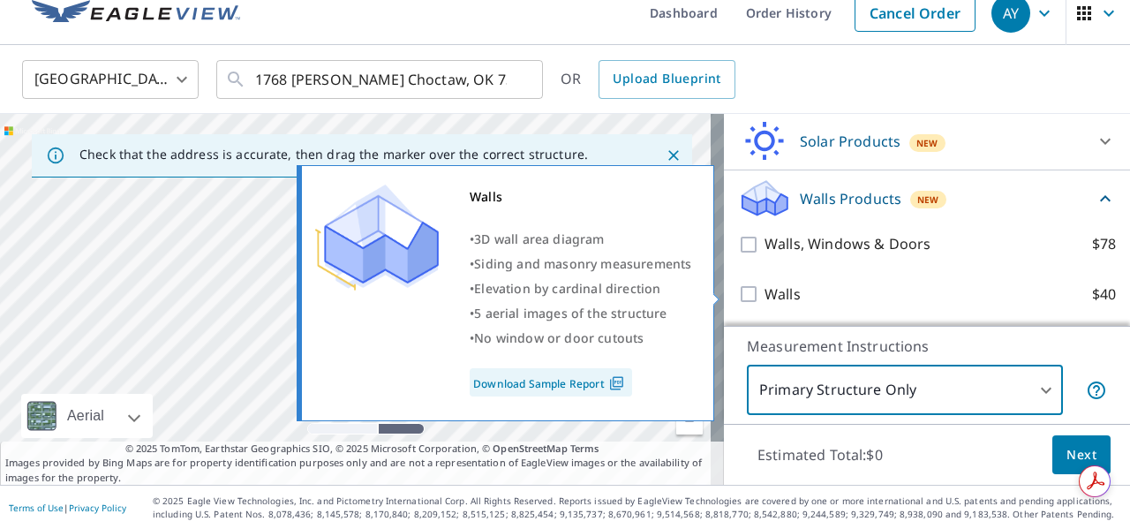
click at [738, 290] on input "Walls $40" at bounding box center [751, 293] width 26 height 21
checkbox input "true"
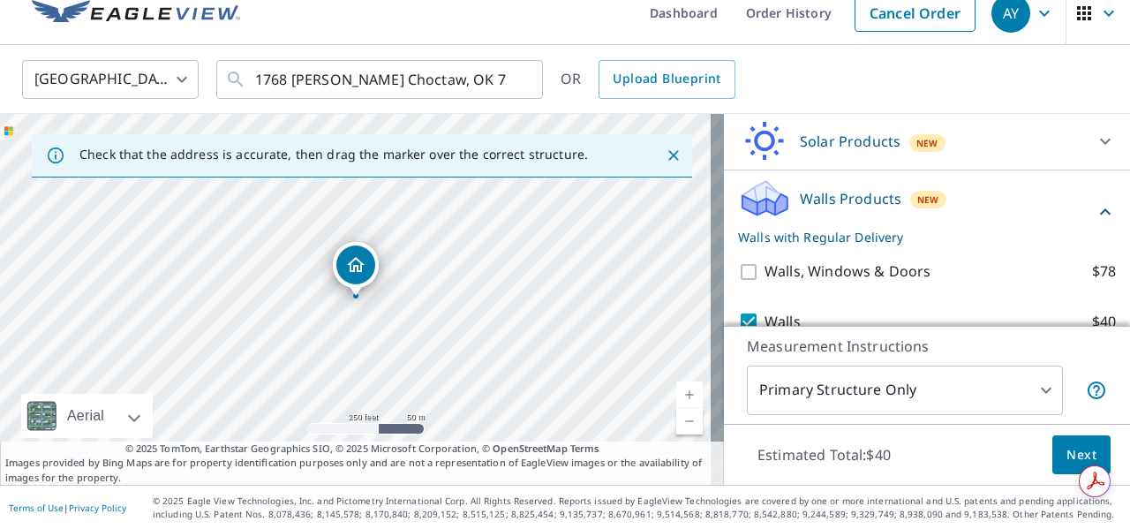
scroll to position [365, 0]
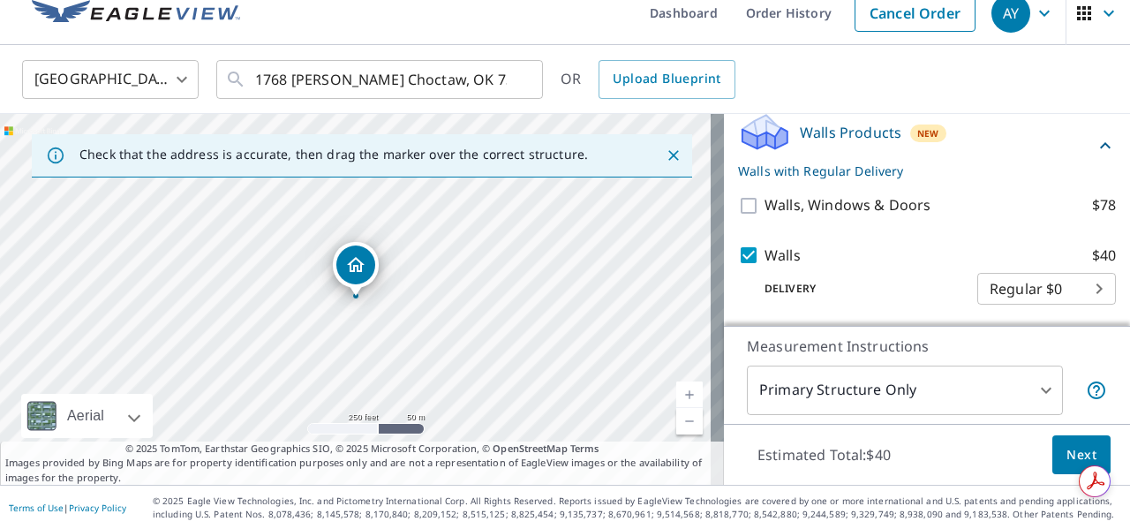
click at [1067, 444] on span "Next" at bounding box center [1082, 455] width 30 height 22
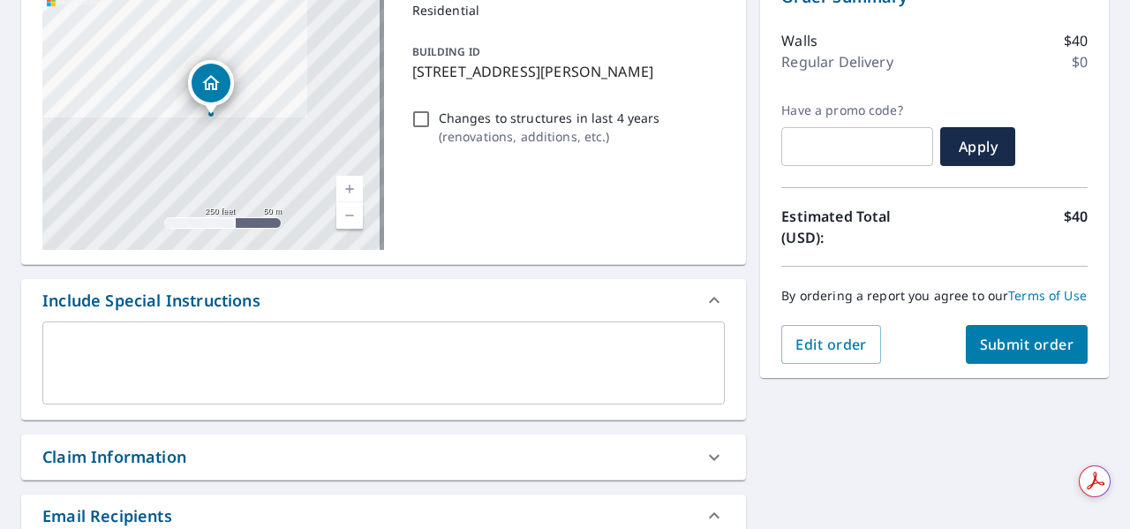
scroll to position [284, 0]
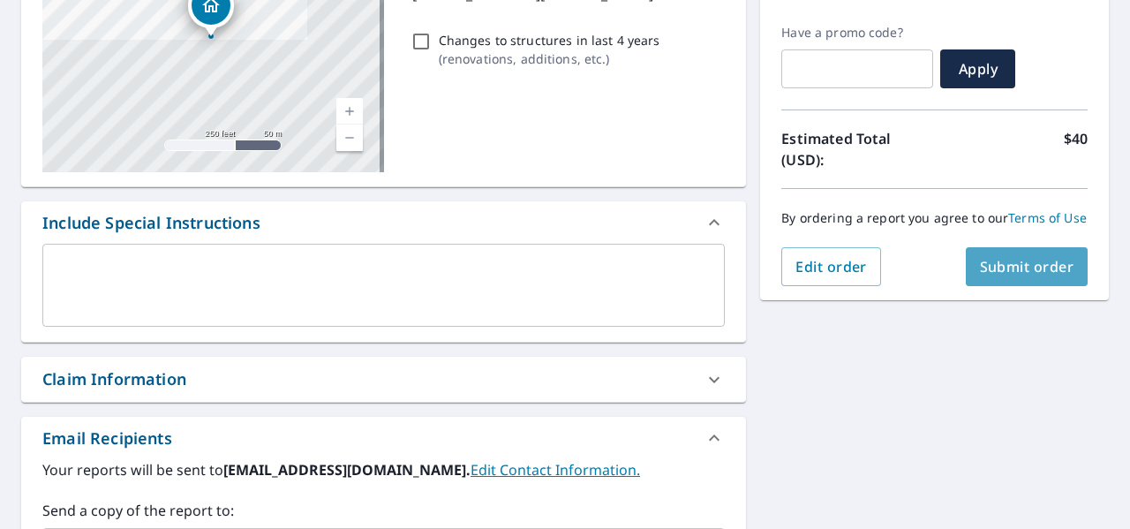
click at [1030, 276] on span "Submit order" at bounding box center [1027, 266] width 94 height 19
checkbox input "true"
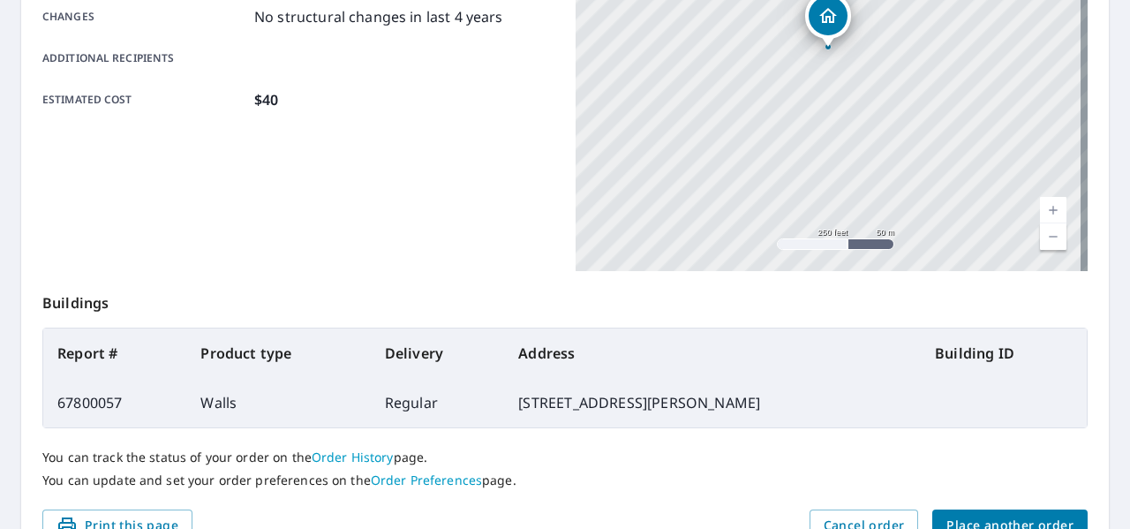
scroll to position [509, 0]
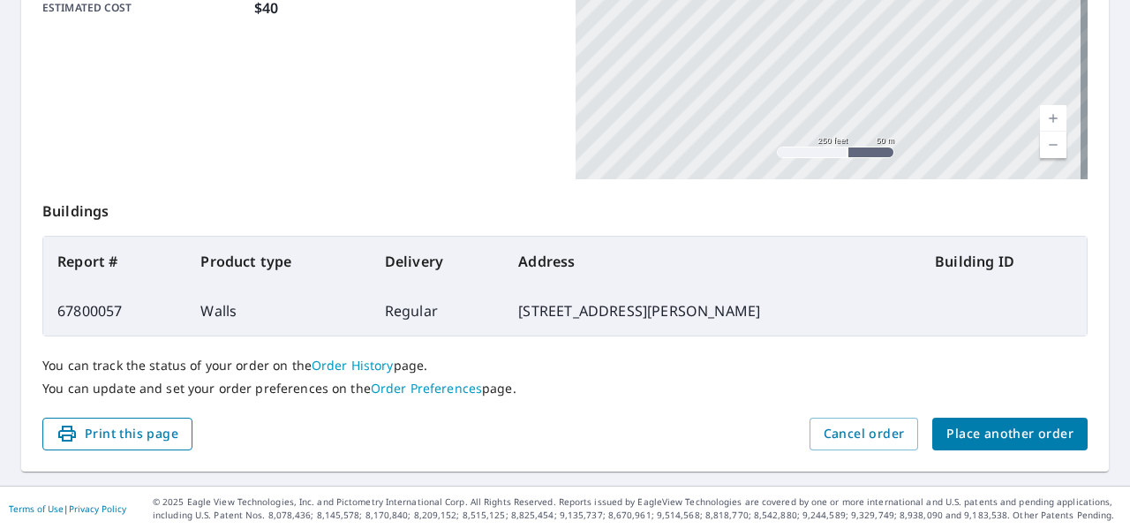
click at [149, 431] on span "Print this page" at bounding box center [118, 434] width 122 height 22
click at [348, 361] on link "Order History" at bounding box center [353, 365] width 82 height 17
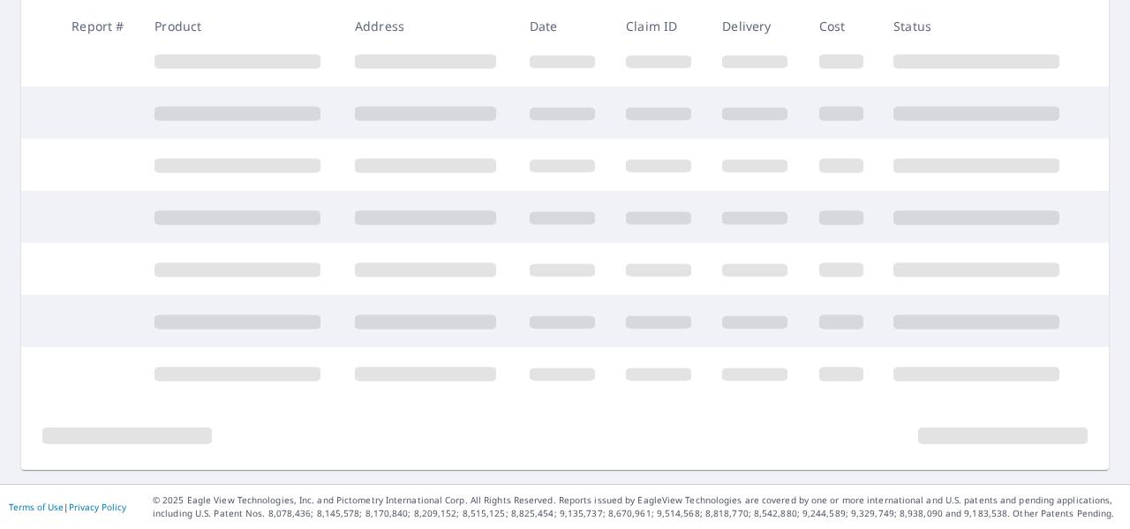
scroll to position [493, 0]
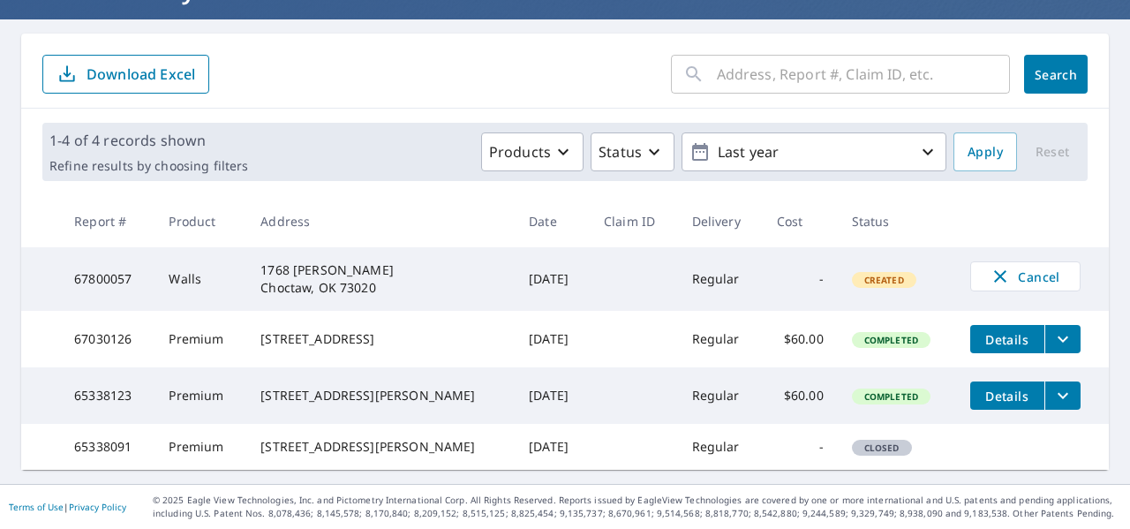
scroll to position [175, 0]
click at [1052, 328] on icon "filesDropdownBtn-67030126" at bounding box center [1062, 338] width 21 height 21
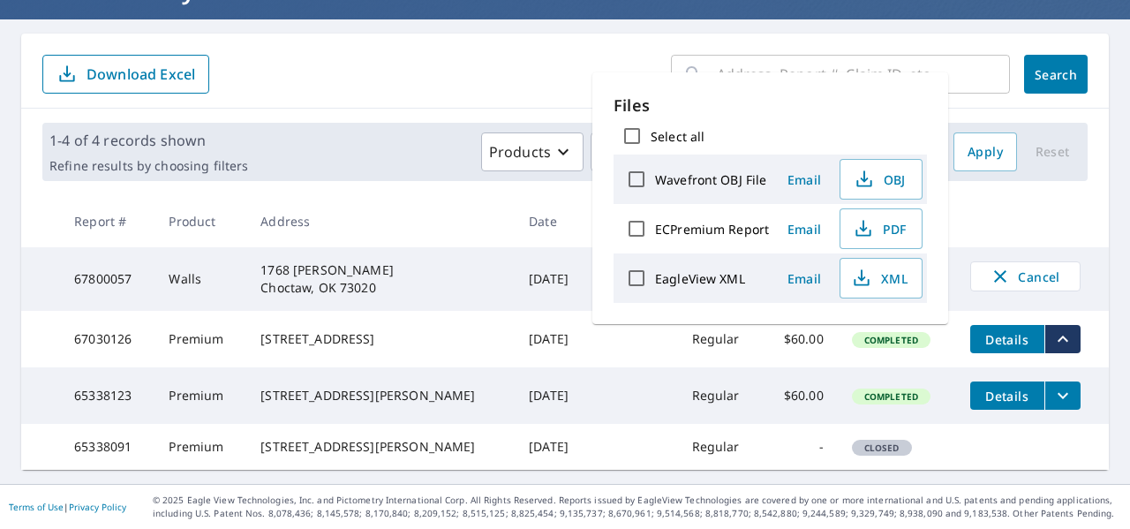
click at [802, 337] on td "$60.00" at bounding box center [800, 339] width 75 height 57
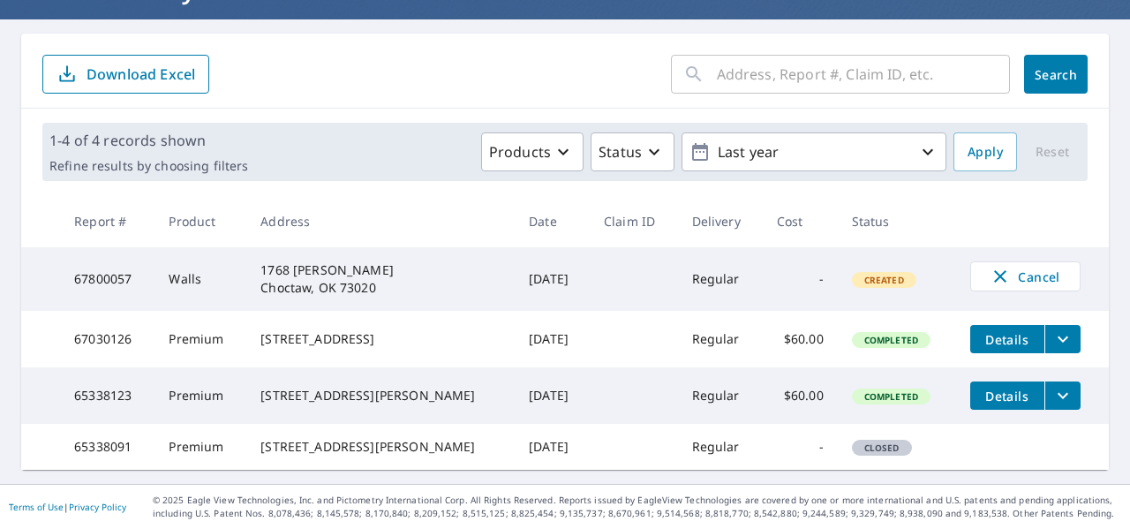
click at [1007, 331] on span "Details" at bounding box center [1007, 339] width 53 height 17
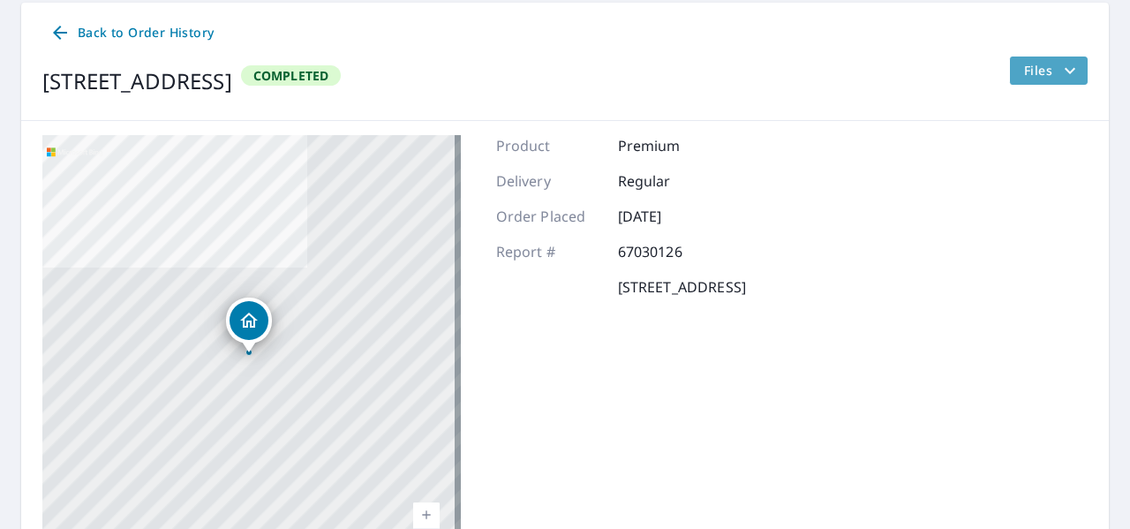
click at [1060, 66] on icon "filesDropdownBtn-67030126" at bounding box center [1070, 70] width 21 height 21
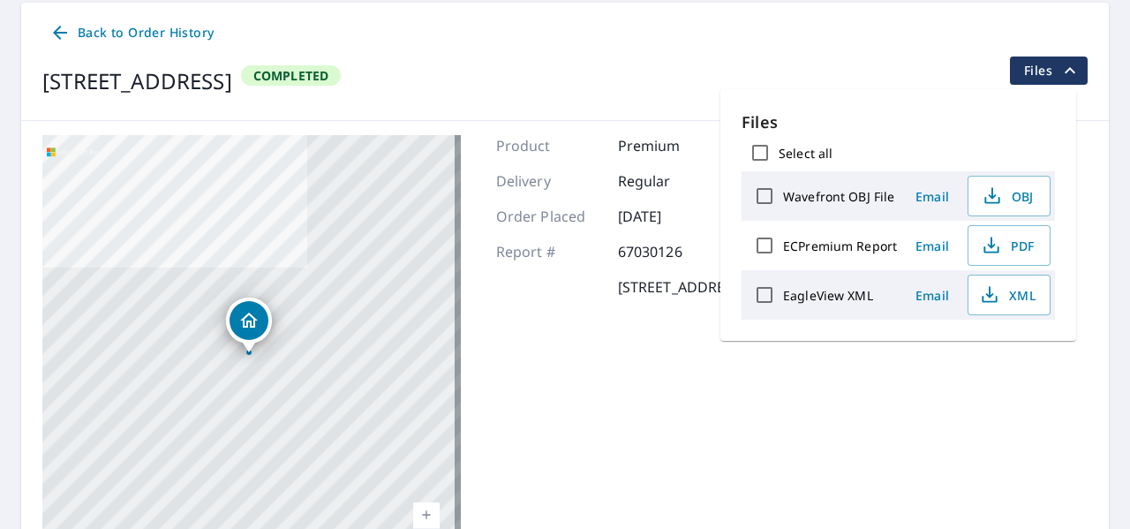
click at [766, 157] on input "Select all" at bounding box center [760, 152] width 37 height 37
checkbox input "true"
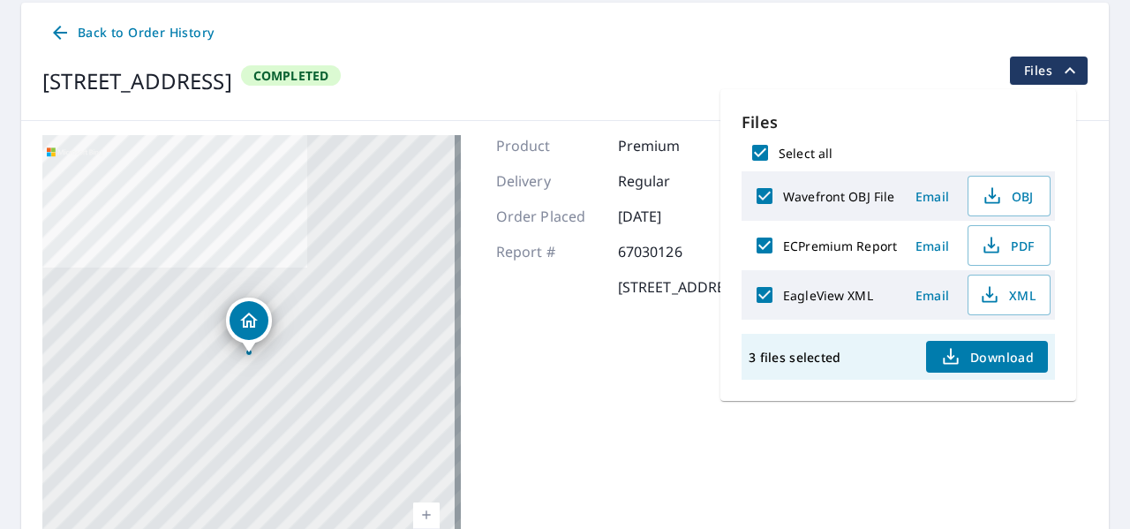
click at [973, 351] on span "Download" at bounding box center [987, 356] width 94 height 21
